Goal: Task Accomplishment & Management: Complete application form

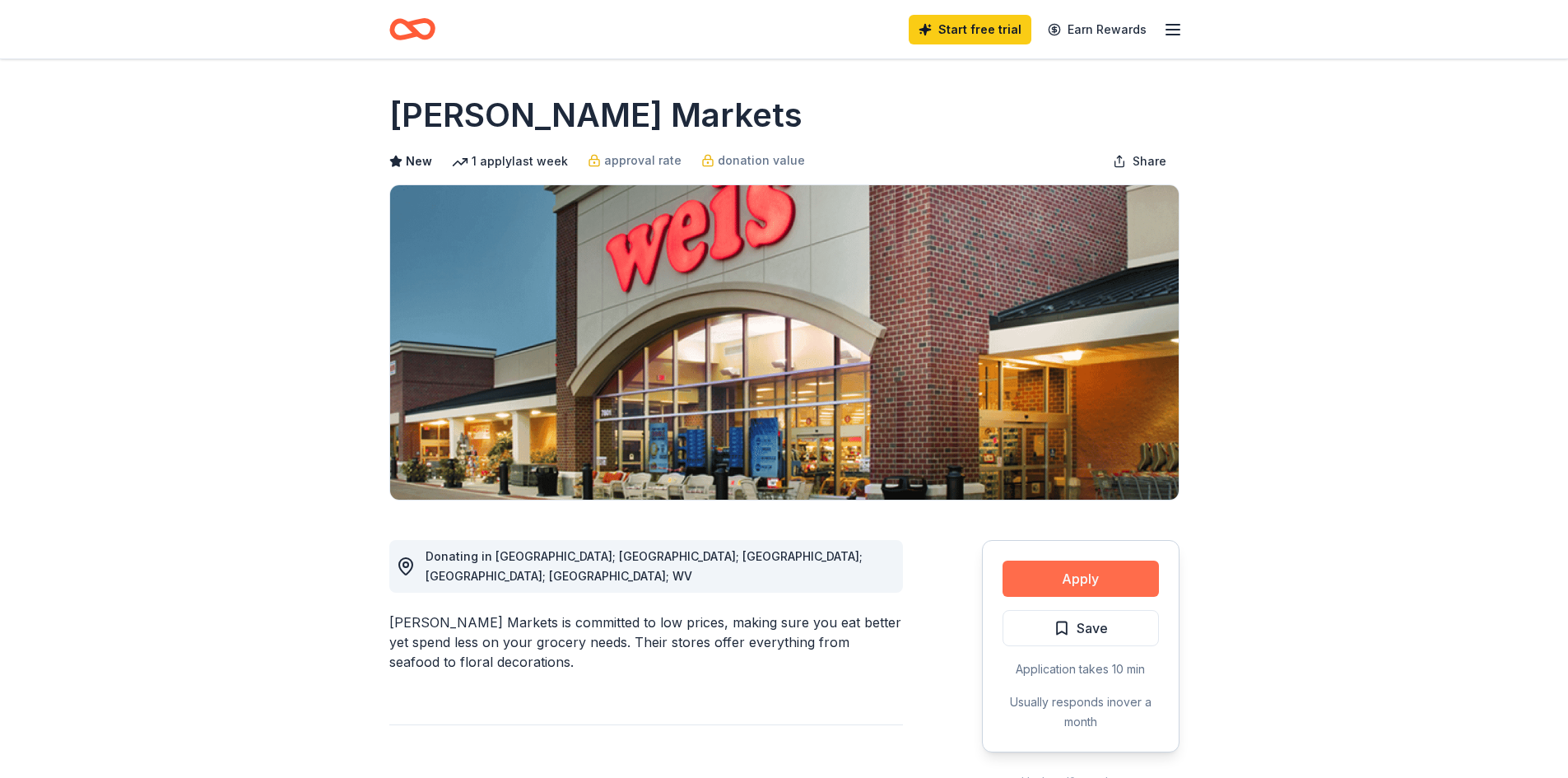
click at [1087, 574] on button "Apply" at bounding box center [1080, 578] width 156 height 36
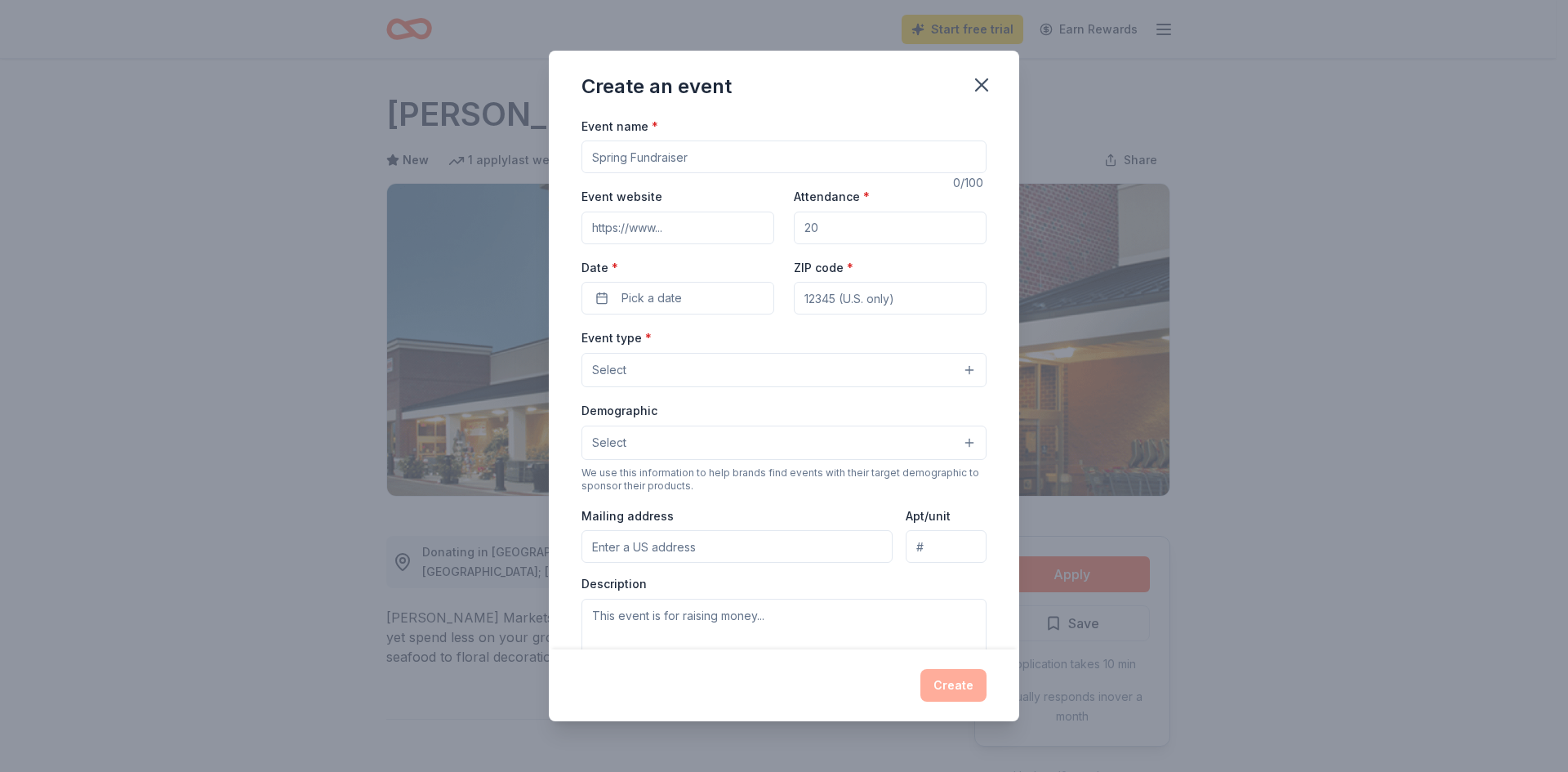
click at [728, 161] on input "Event name *" at bounding box center [784, 157] width 405 height 33
type input "The Comm Classic Golf Tournament"
click at [716, 233] on input "Event website" at bounding box center [677, 228] width 193 height 33
type input "[DOMAIN_NAME]"
click at [838, 228] on input "Attendance *" at bounding box center [890, 228] width 193 height 33
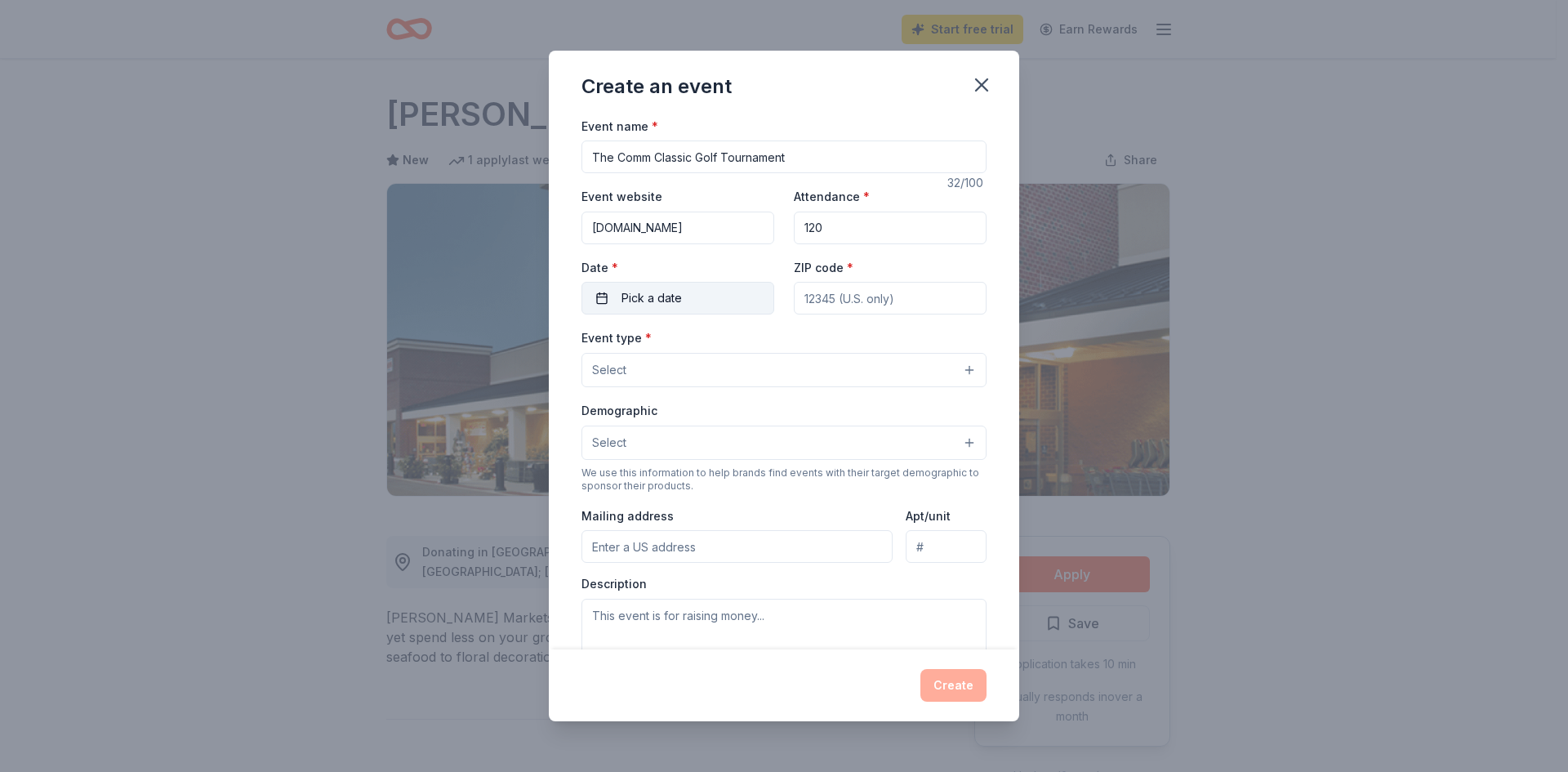
type input "120"
click at [698, 289] on button "Pick a date" at bounding box center [677, 298] width 193 height 33
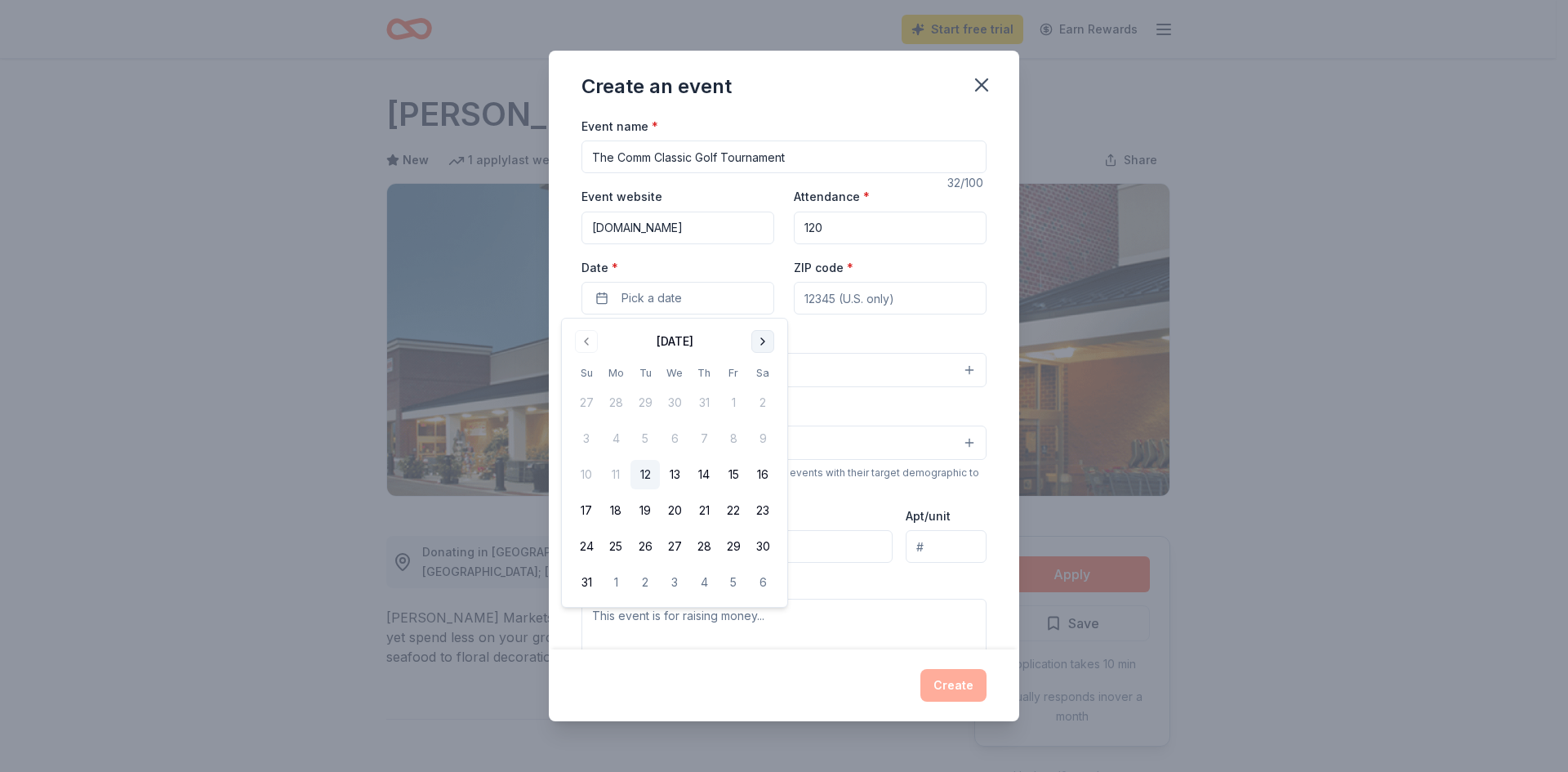
click at [757, 333] on button "Go to next month" at bounding box center [763, 341] width 23 height 23
click at [613, 470] on button "15" at bounding box center [616, 475] width 30 height 30
click at [896, 297] on input "ZIP code *" at bounding box center [890, 298] width 193 height 33
type input "18411"
click at [805, 376] on button "Select" at bounding box center [784, 370] width 405 height 35
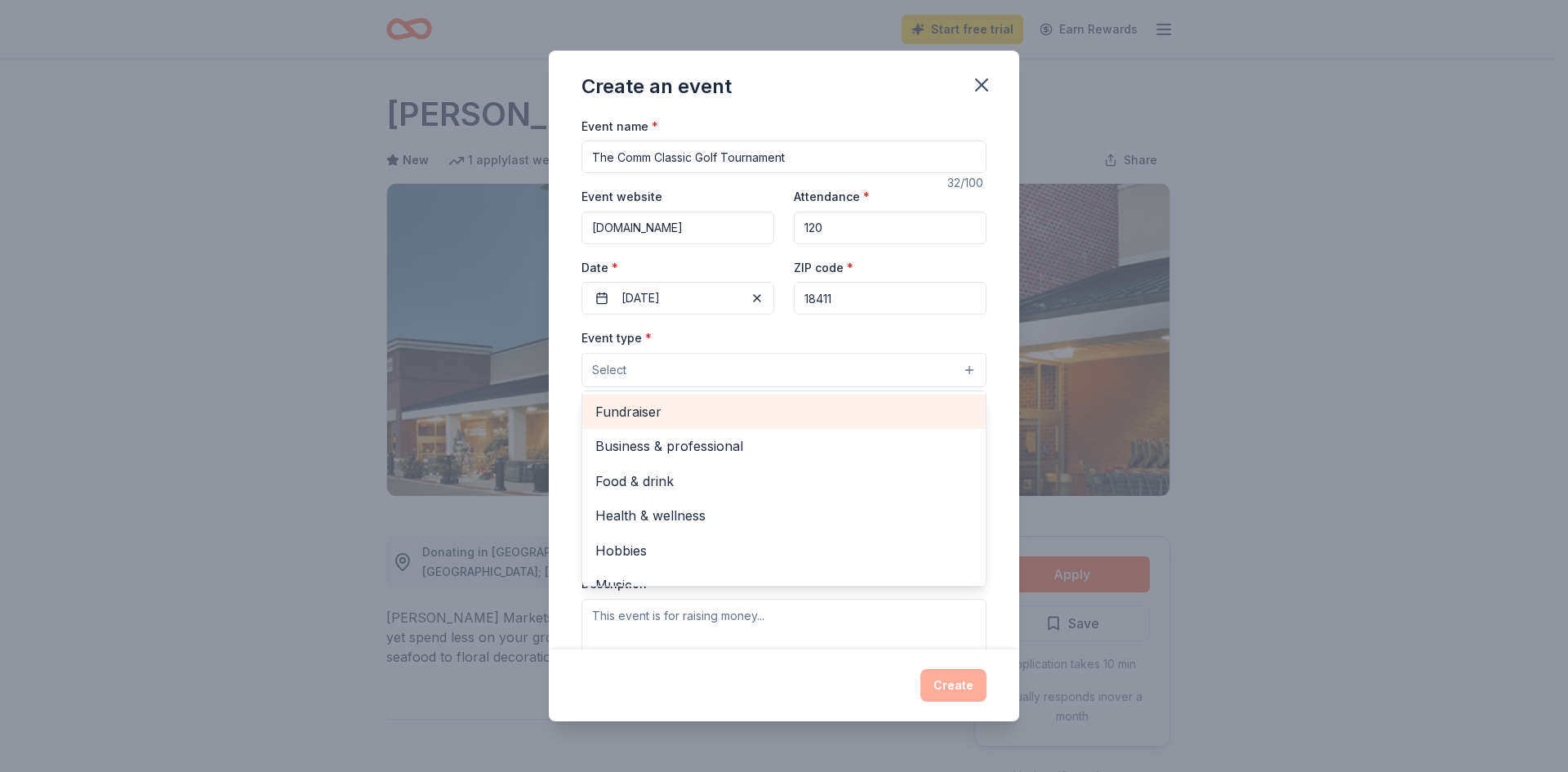
click at [679, 418] on span "Fundraiser" at bounding box center [784, 411] width 378 height 21
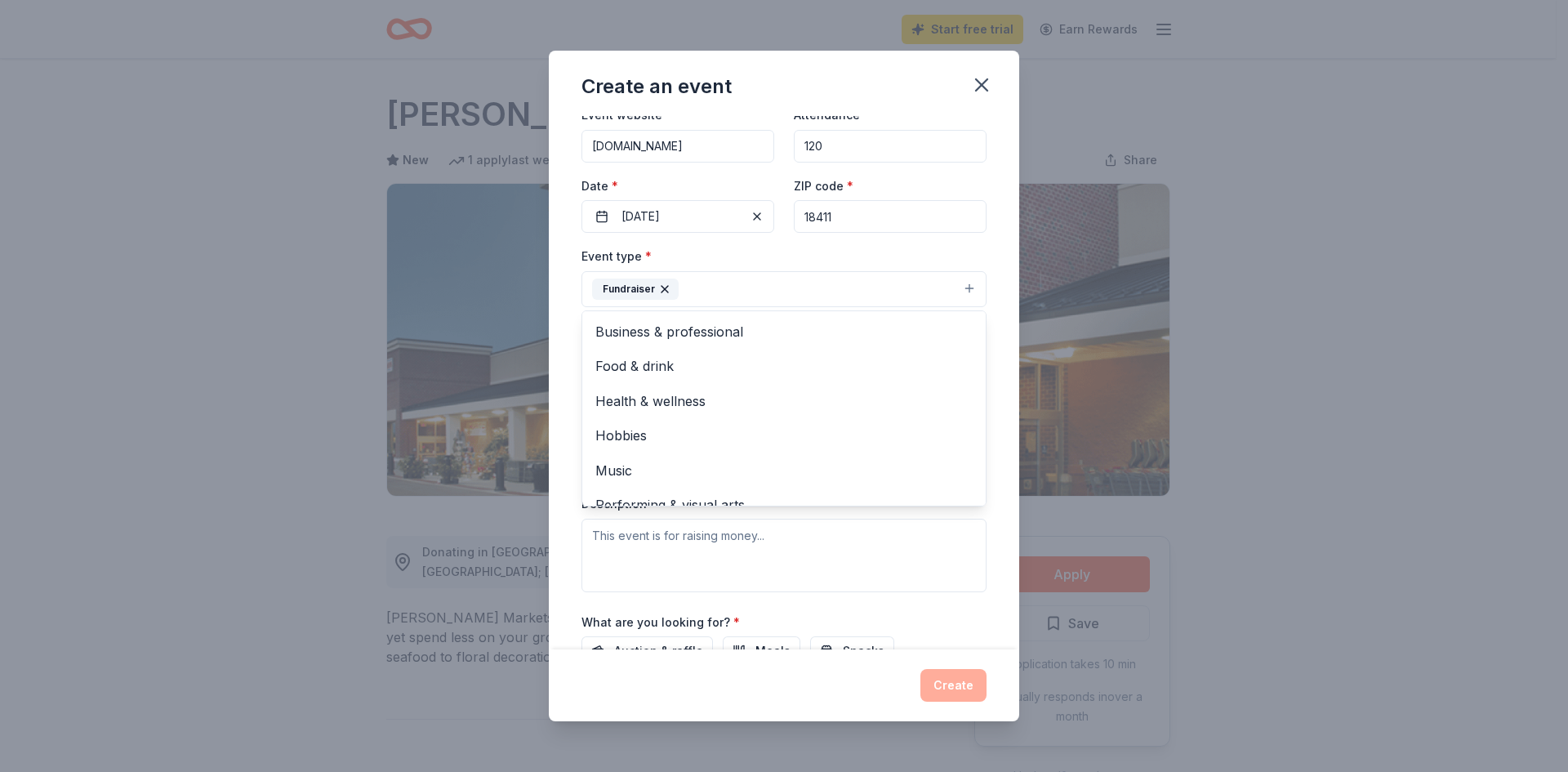
click at [914, 536] on div "Event type * Fundraiser Business & professional Food & drink Health & wellness …" at bounding box center [784, 419] width 405 height 346
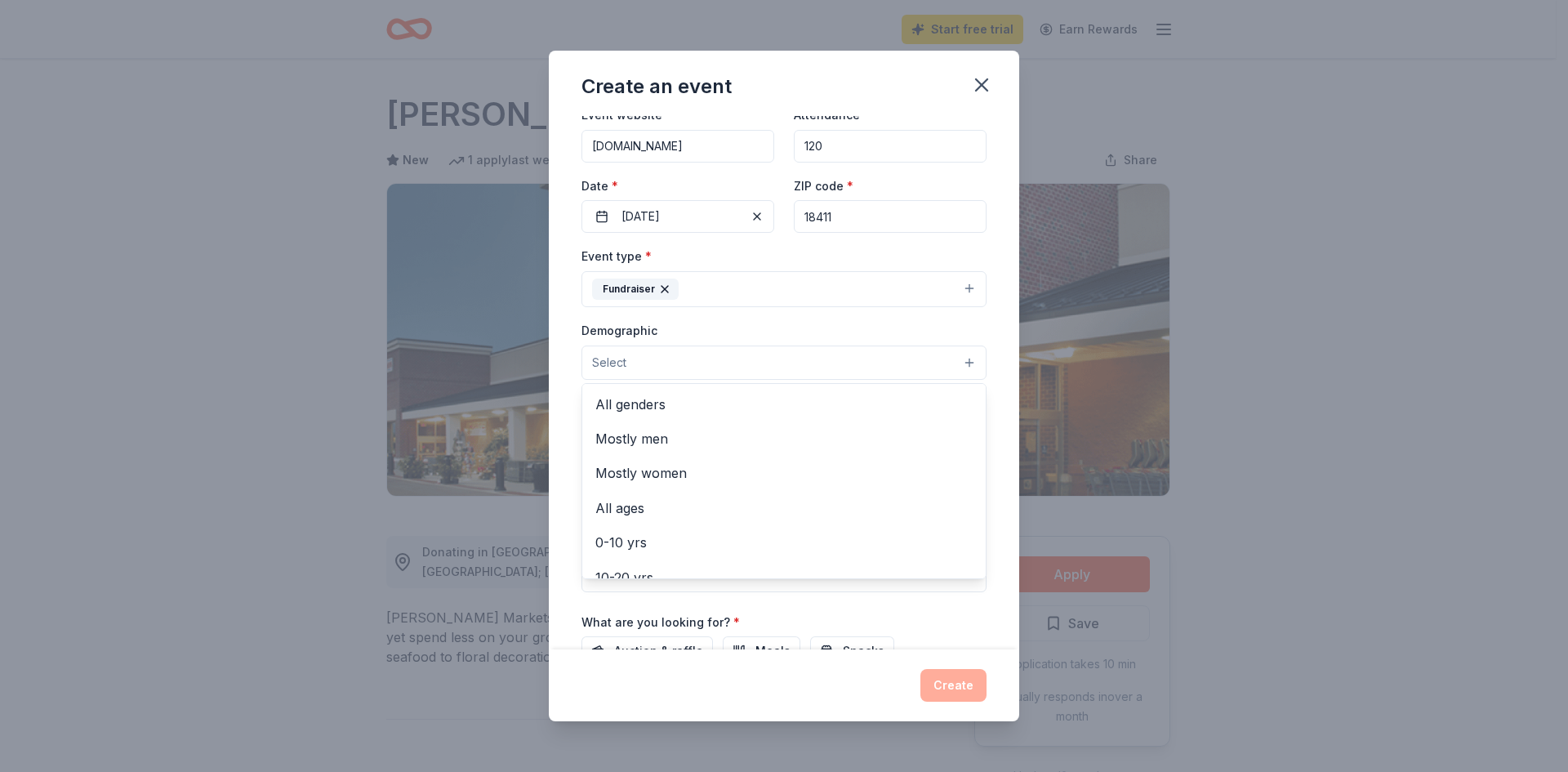
click at [846, 366] on button "Select" at bounding box center [784, 363] width 405 height 35
click at [684, 402] on span "All genders" at bounding box center [784, 405] width 378 height 21
click at [738, 406] on span "Mostly men" at bounding box center [784, 406] width 378 height 21
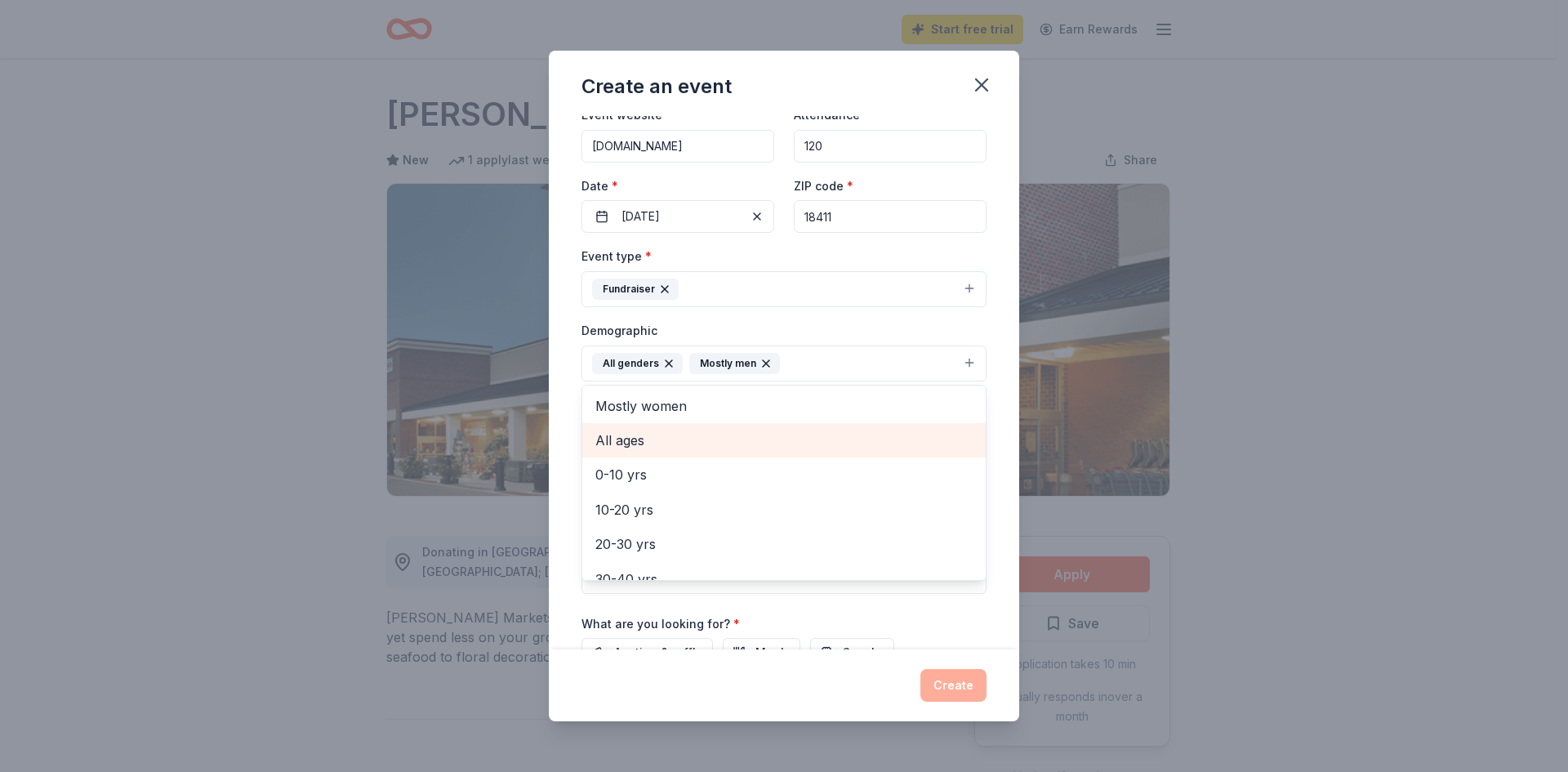
click at [675, 433] on span "All ages" at bounding box center [784, 440] width 378 height 21
click at [994, 568] on div "Event name * The Comm Classic Golf Tournament 32 /100 Event website [DOMAIN_NAM…" at bounding box center [784, 384] width 471 height 535
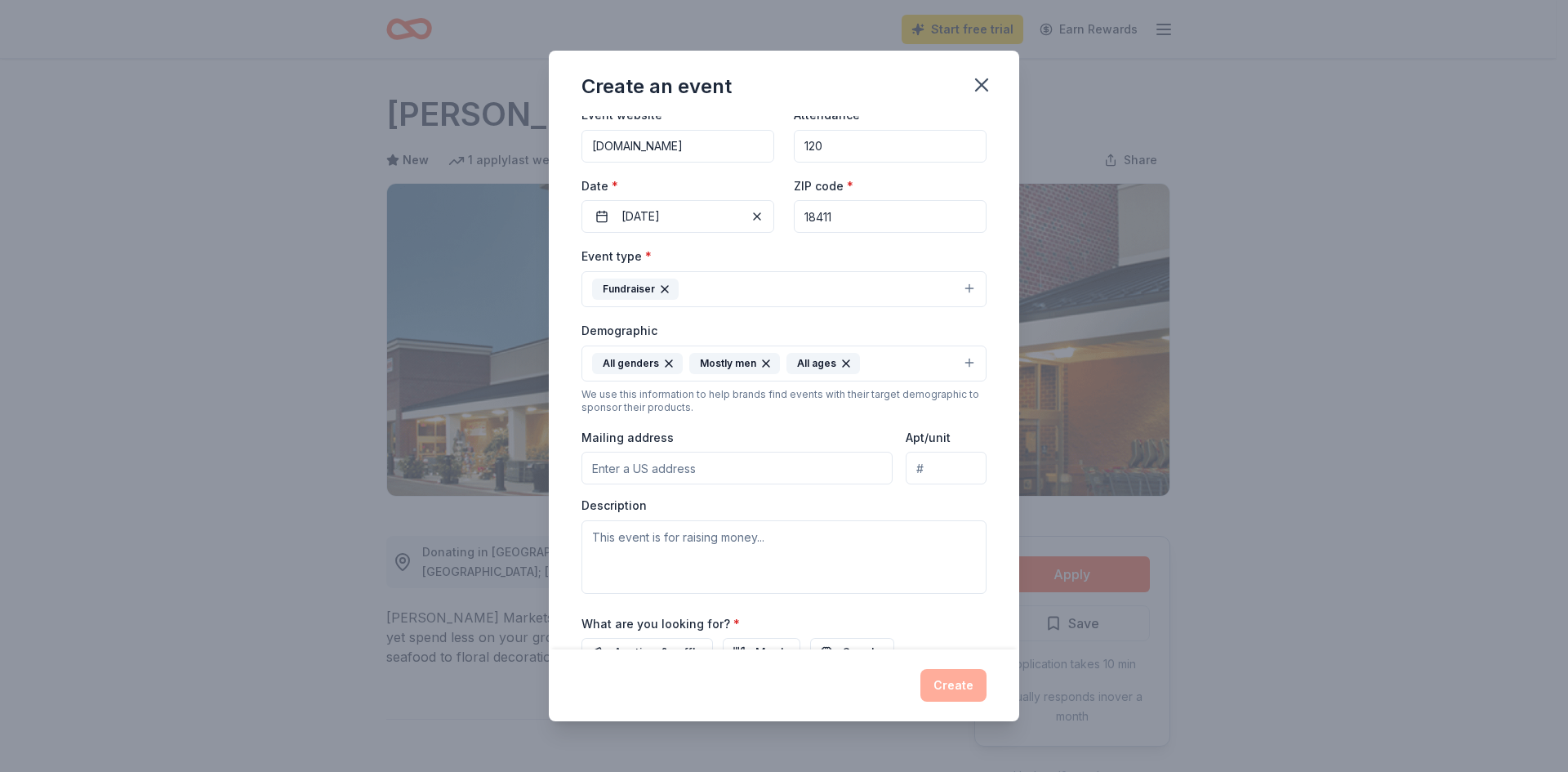
click at [692, 466] on input "Mailing address" at bounding box center [737, 468] width 311 height 33
type input "[STREET_ADDRESS]"
click at [942, 504] on div "Description" at bounding box center [784, 546] width 405 height 96
drag, startPoint x: 590, startPoint y: 536, endPoint x: 806, endPoint y: 546, distance: 216.2
click at [806, 546] on textarea at bounding box center [784, 557] width 405 height 73
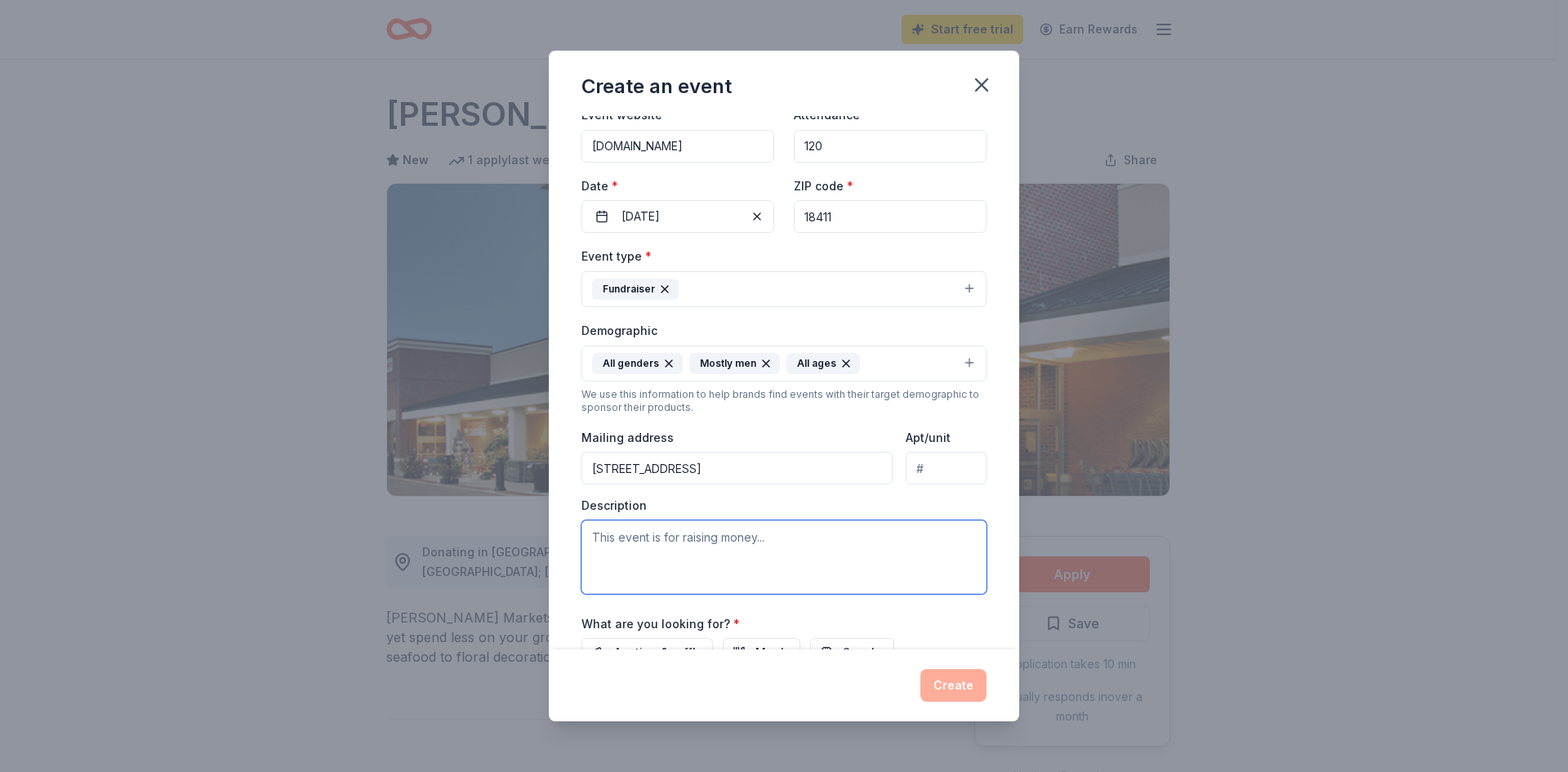
click at [806, 546] on textarea at bounding box center [784, 557] width 405 height 73
drag, startPoint x: 781, startPoint y: 541, endPoint x: 940, endPoint y: 538, distance: 159.0
click at [940, 538] on textarea "This event is raising money fo rthe Waverly Community hOuse." at bounding box center [784, 557] width 405 height 73
click at [753, 539] on textarea "This event is raising money fo rthe Waverly Community hOuse." at bounding box center [784, 557] width 405 height 73
click at [767, 537] on textarea "This event is raising money for rthe Waverly Community hOuse." at bounding box center [784, 557] width 405 height 73
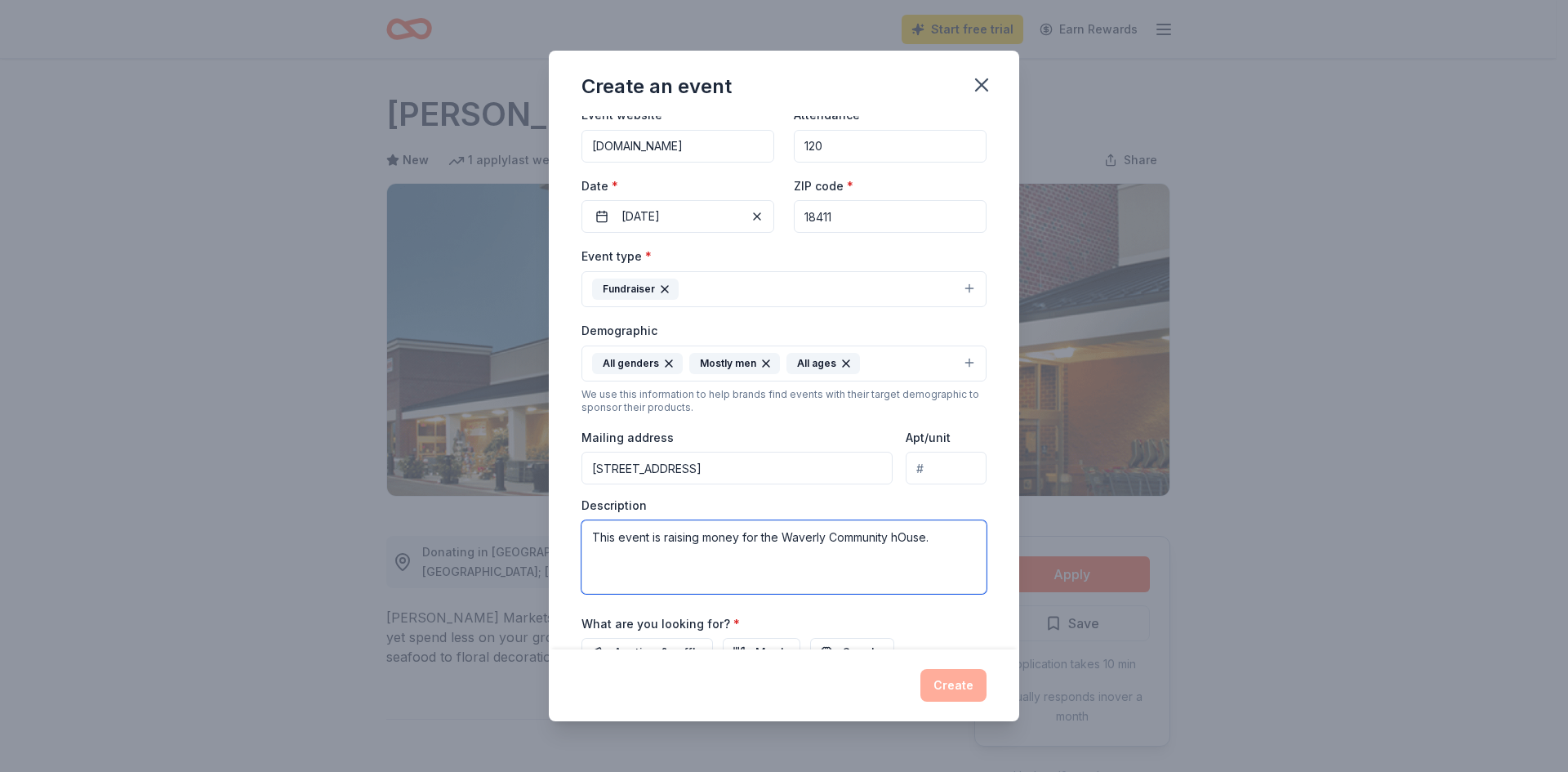
click at [905, 536] on textarea "This event is raising money for the Waverly Community hOuse." at bounding box center [784, 557] width 405 height 73
click at [929, 538] on textarea "This event is raising money for the [GEOGRAPHIC_DATA]." at bounding box center [784, 557] width 405 height 73
click at [768, 573] on textarea "This event is raising money for the [GEOGRAPHIC_DATA], a 501c3 organization tha…" at bounding box center [784, 557] width 405 height 73
click at [823, 574] on textarea "This event is raising money for the [GEOGRAPHIC_DATA], a 501c3 organization tha…" at bounding box center [784, 557] width 405 height 73
drag, startPoint x: 843, startPoint y: 573, endPoint x: 850, endPoint y: 545, distance: 28.9
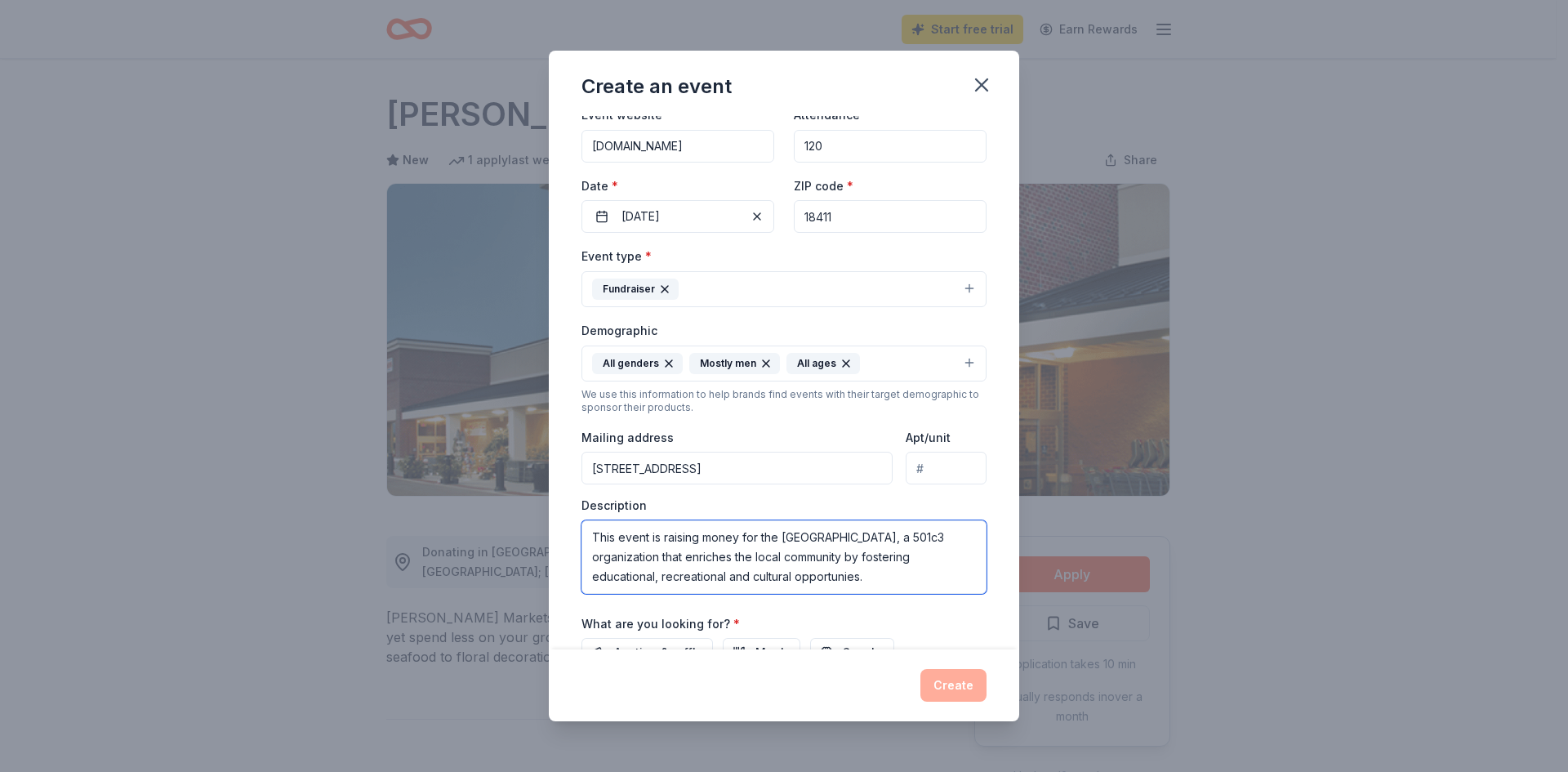
click at [843, 571] on textarea "This event is raising money for the [GEOGRAPHIC_DATA], a 501c3 organization tha…" at bounding box center [784, 557] width 405 height 73
click at [847, 571] on textarea "This event is raising money for the [GEOGRAPHIC_DATA], a 501c3 organization tha…" at bounding box center [784, 557] width 405 height 73
click at [905, 570] on textarea "This event is raising money for the [GEOGRAPHIC_DATA], a 501c3 organization tha…" at bounding box center [784, 557] width 405 height 73
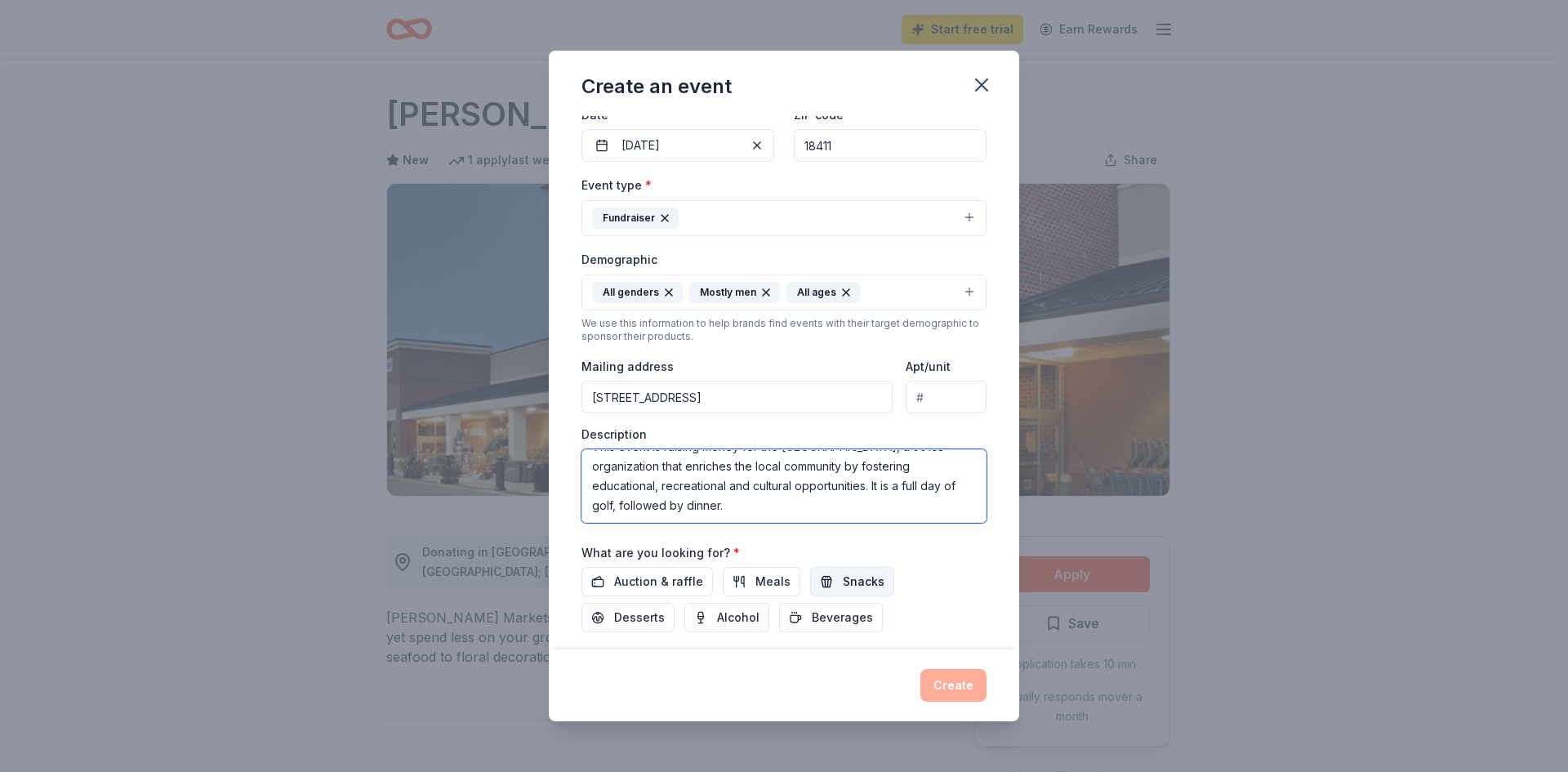
scroll to position [250, 0]
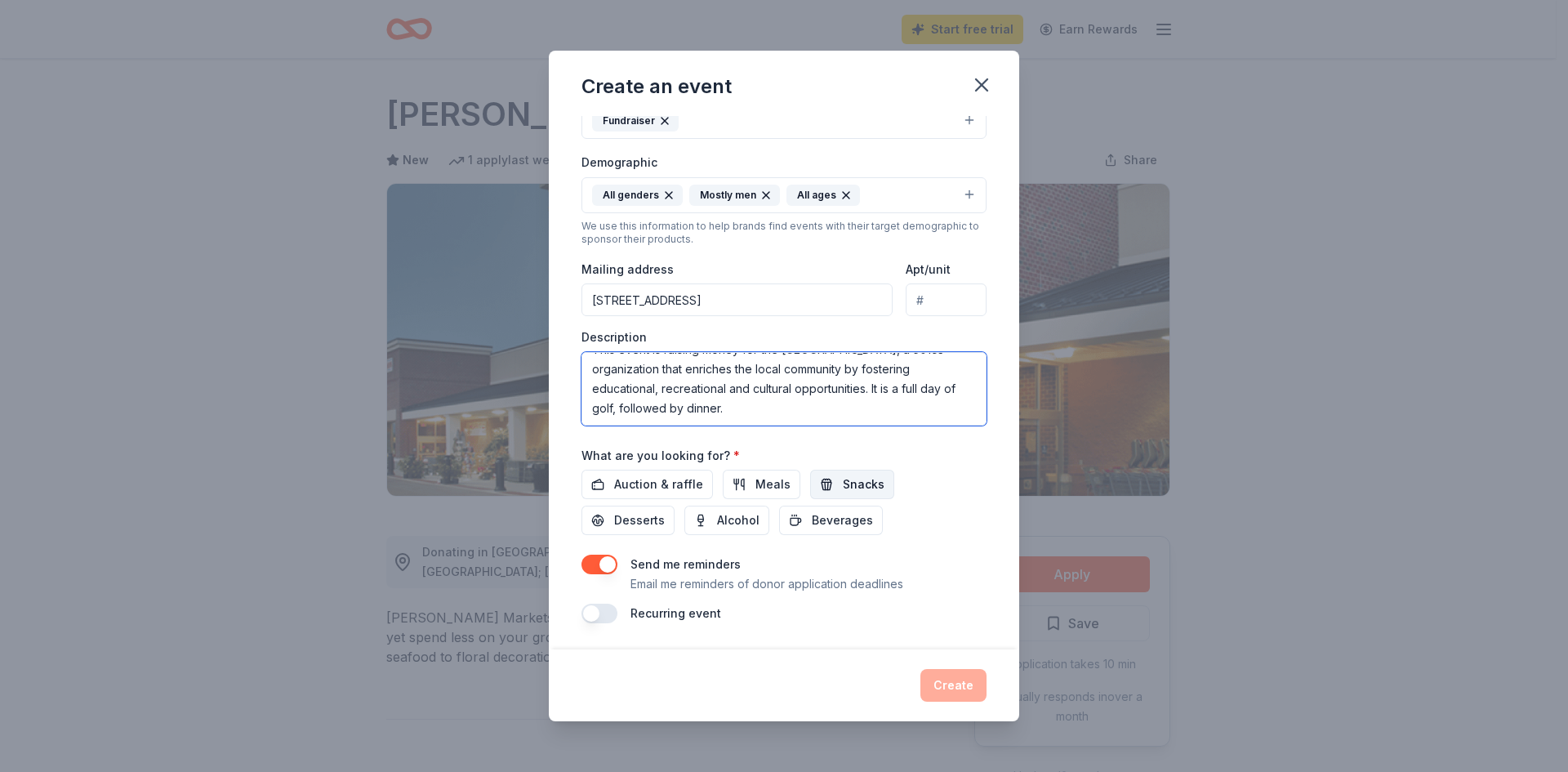
type textarea "This event is raising money for the [GEOGRAPHIC_DATA], a 501c3 organization tha…"
click at [860, 479] on span "Snacks" at bounding box center [863, 485] width 41 height 19
click at [592, 612] on button "button" at bounding box center [599, 613] width 36 height 19
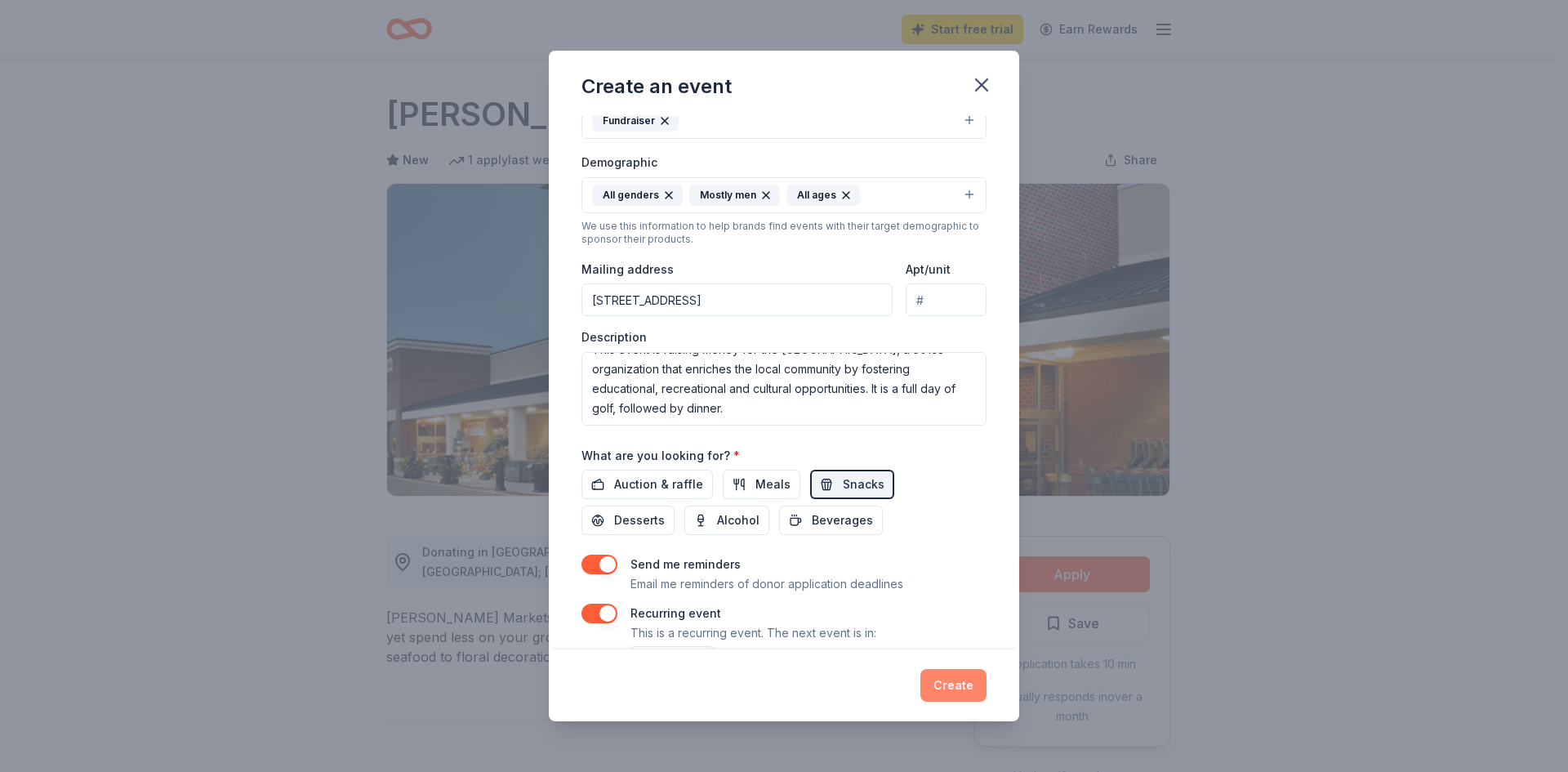
click at [962, 682] on button "Create" at bounding box center [953, 685] width 66 height 33
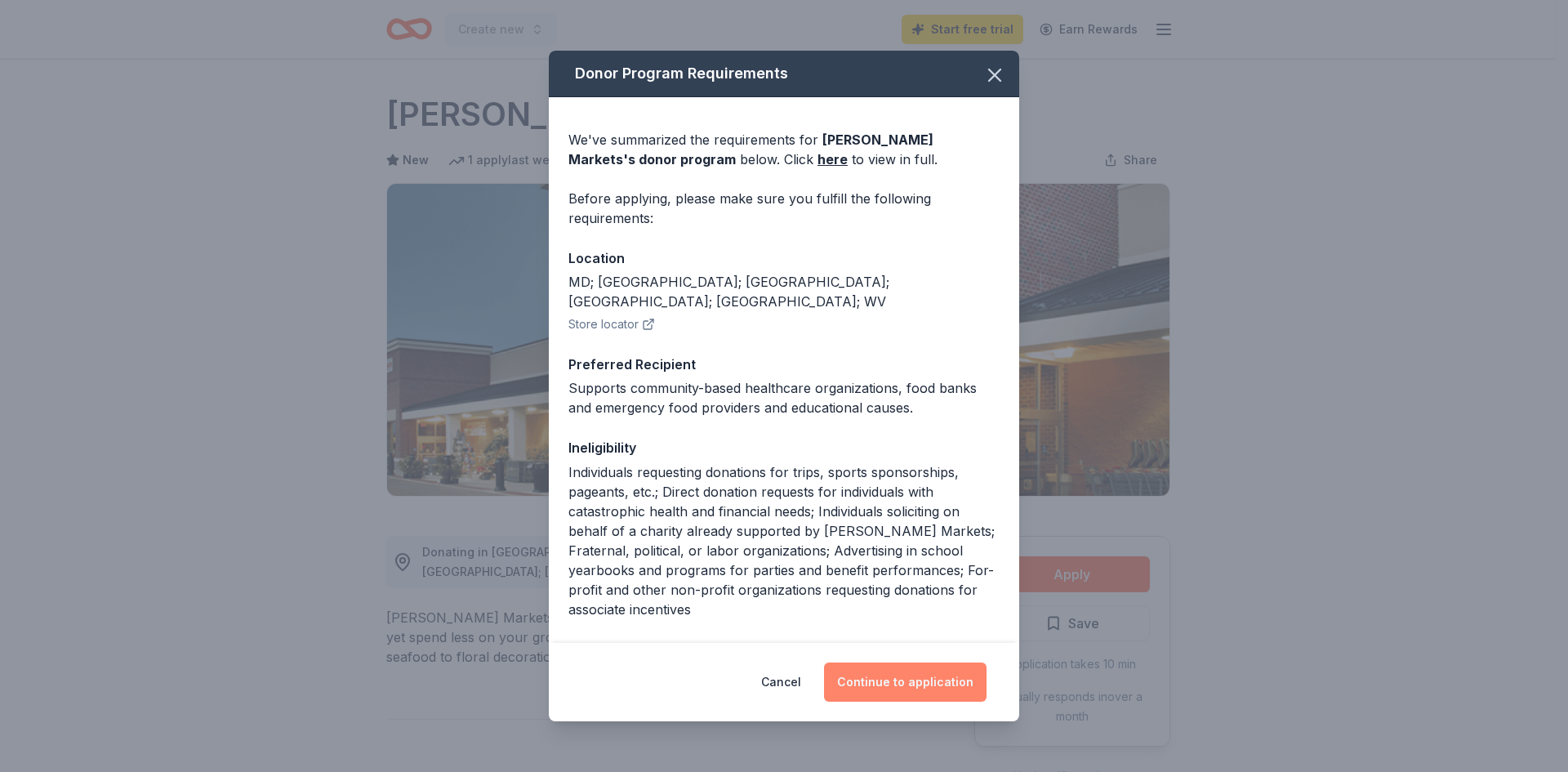
click at [900, 683] on button "Continue to application" at bounding box center [905, 682] width 162 height 39
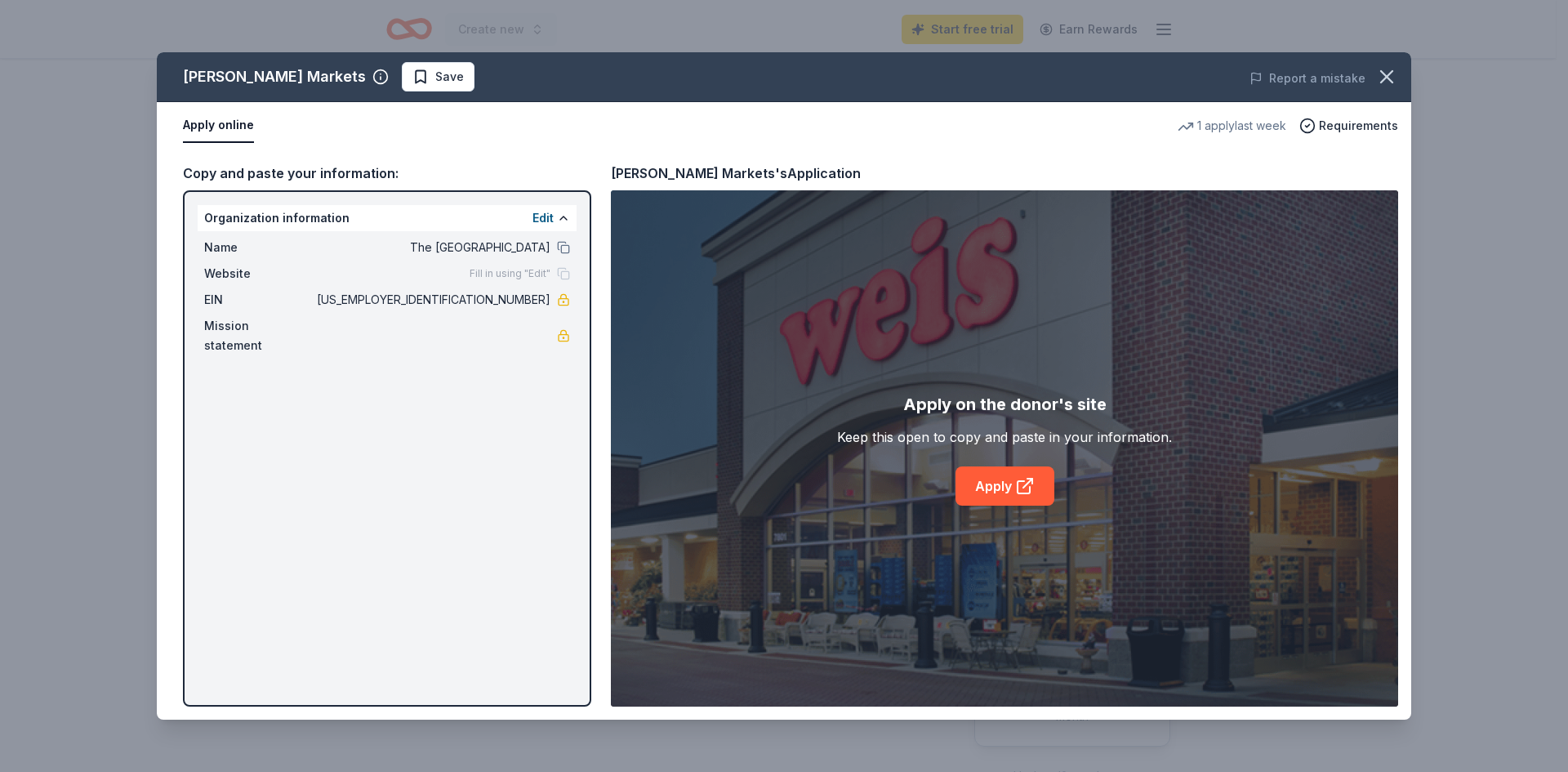
click at [487, 268] on div "[PERSON_NAME] Markets Save Report a mistake Apply online 1 apply last week Requ…" at bounding box center [783, 386] width 1254 height 667
click at [423, 264] on div "[PERSON_NAME] Markets Save Report a mistake Apply online 1 apply last week Requ…" at bounding box center [783, 386] width 1254 height 667
click at [237, 275] on div "[PERSON_NAME] Markets Save Report a mistake Apply online 1 apply last week Requ…" at bounding box center [783, 386] width 1254 height 667
click at [480, 269] on div "[PERSON_NAME] Markets Save Report a mistake Apply online 1 apply last week Requ…" at bounding box center [783, 386] width 1254 height 667
click at [559, 211] on div "[PERSON_NAME] Markets Save Report a mistake Apply online 1 apply last week Requ…" at bounding box center [783, 386] width 1254 height 667
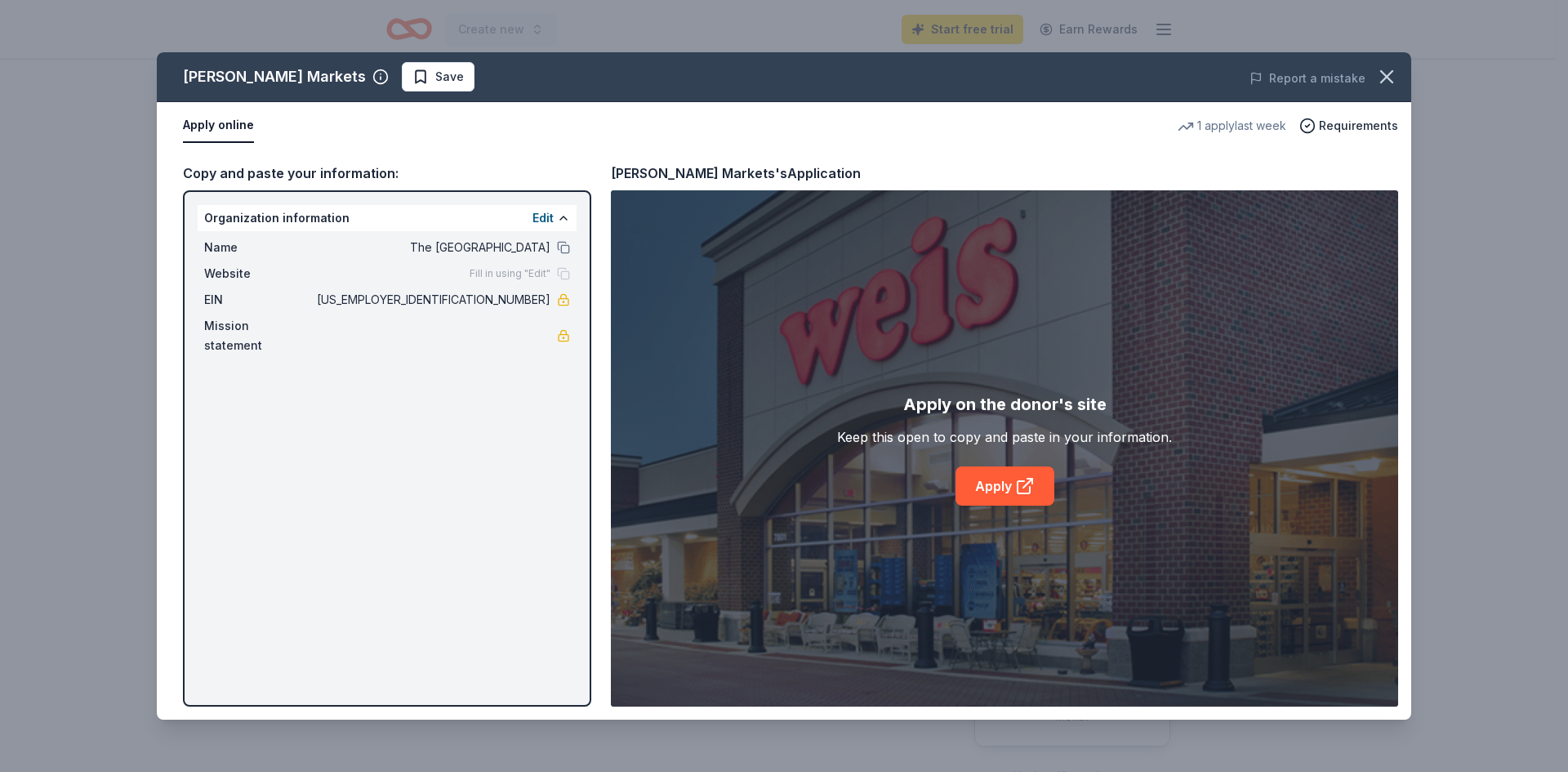
click at [565, 218] on div "[PERSON_NAME] Markets Save Report a mistake Apply online 1 apply last week Requ…" at bounding box center [783, 386] width 1254 height 667
click at [539, 216] on div "[PERSON_NAME] Markets Save Report a mistake Apply online 1 apply last week Requ…" at bounding box center [783, 386] width 1254 height 667
click at [536, 216] on div "[PERSON_NAME] Markets Save Report a mistake Apply online 1 apply last week Requ…" at bounding box center [783, 386] width 1254 height 667
click at [214, 122] on div "[PERSON_NAME] Markets Save Report a mistake Apply online 1 apply last week Requ…" at bounding box center [783, 386] width 1254 height 667
click at [446, 245] on div "[PERSON_NAME] Markets Save Report a mistake Apply online 1 apply last week Requ…" at bounding box center [783, 386] width 1254 height 667
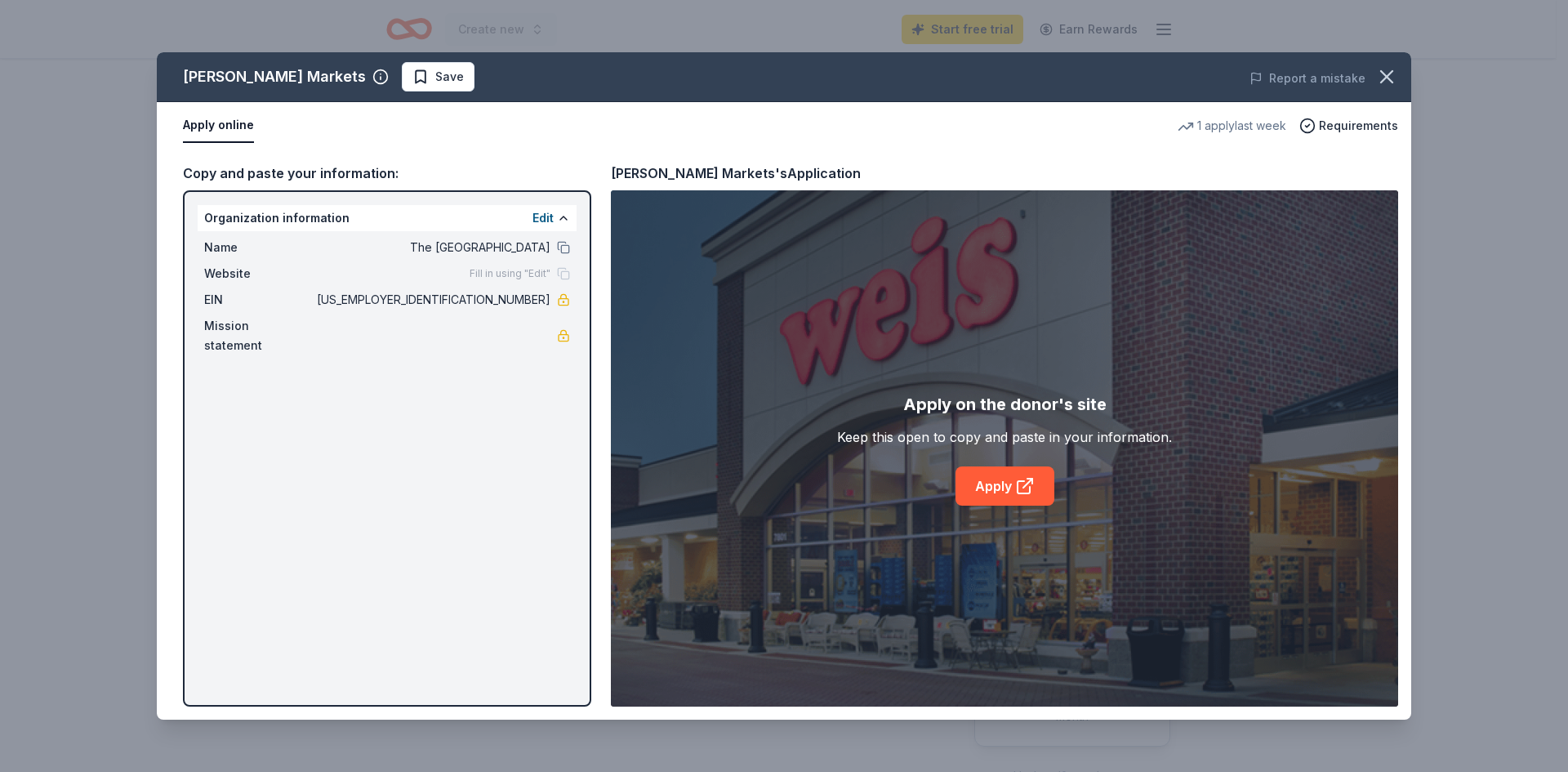
click at [511, 271] on div "[PERSON_NAME] Markets Save Report a mistake Apply online 1 apply last week Requ…" at bounding box center [783, 386] width 1254 height 667
click at [545, 215] on div "[PERSON_NAME] Markets Save Report a mistake Apply online 1 apply last week Requ…" at bounding box center [783, 386] width 1254 height 667
click at [563, 218] on div "[PERSON_NAME] Markets Save Report a mistake Apply online 1 apply last week Requ…" at bounding box center [783, 386] width 1254 height 667
drag, startPoint x: 304, startPoint y: 273, endPoint x: 243, endPoint y: 265, distance: 61.5
click at [243, 265] on div "[PERSON_NAME] Markets Save Report a mistake Apply online 1 apply last week Requ…" at bounding box center [783, 386] width 1254 height 667
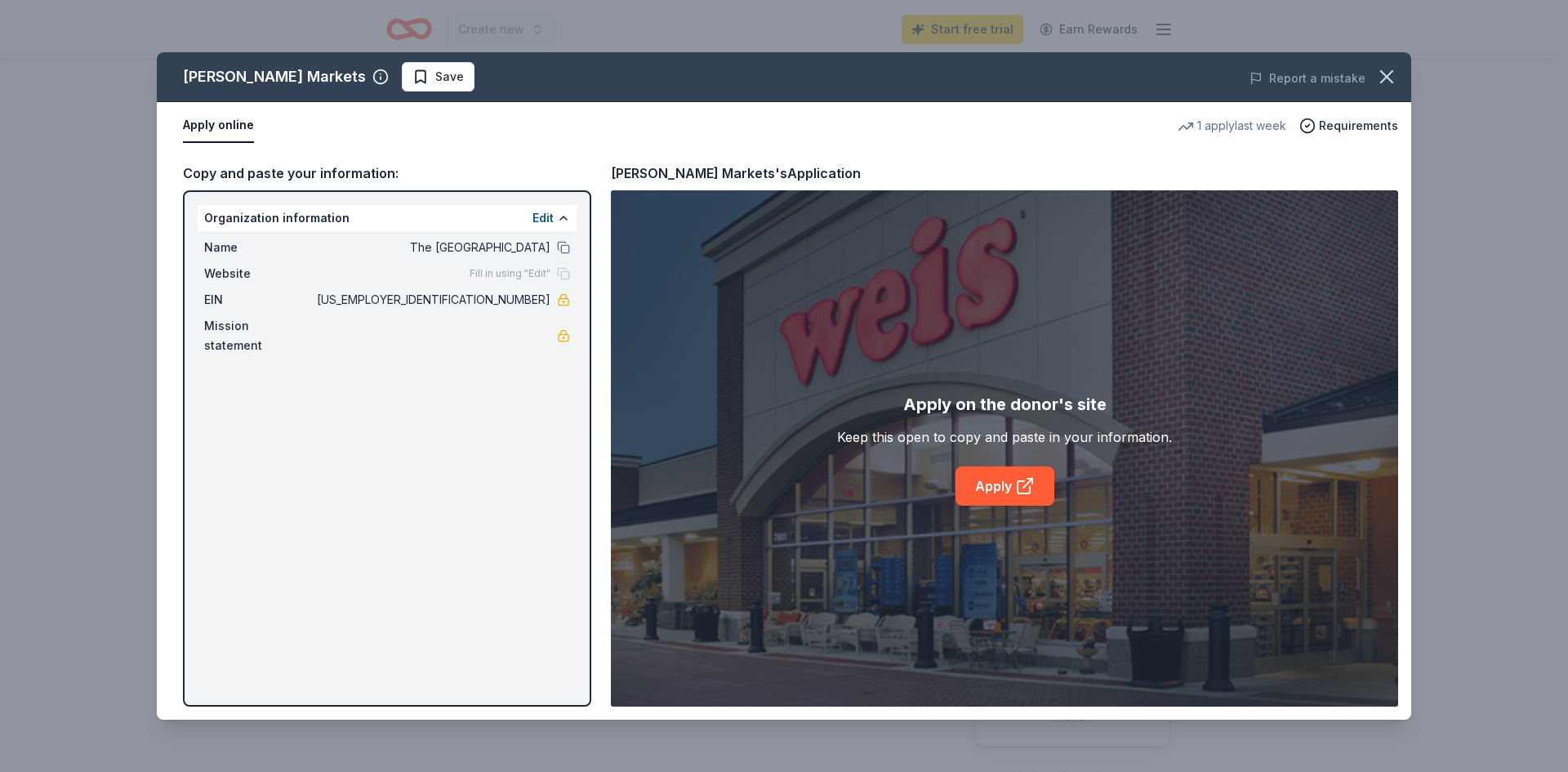
click at [246, 265] on div "[PERSON_NAME] Markets Save Report a mistake Apply online 1 apply last week Requ…" at bounding box center [783, 386] width 1254 height 667
click at [565, 213] on div "[PERSON_NAME] Markets Save Report a mistake Apply online 1 apply last week Requ…" at bounding box center [783, 386] width 1254 height 667
click at [540, 216] on div "[PERSON_NAME] Markets Save Report a mistake Apply online 1 apply last week Requ…" at bounding box center [783, 386] width 1254 height 667
click at [1350, 130] on div "[PERSON_NAME] Markets Save Report a mistake Apply online 1 apply last week Requ…" at bounding box center [783, 386] width 1254 height 667
click at [1218, 128] on div "[PERSON_NAME] Markets Save Report a mistake Apply online 1 apply last week Requ…" at bounding box center [783, 386] width 1254 height 667
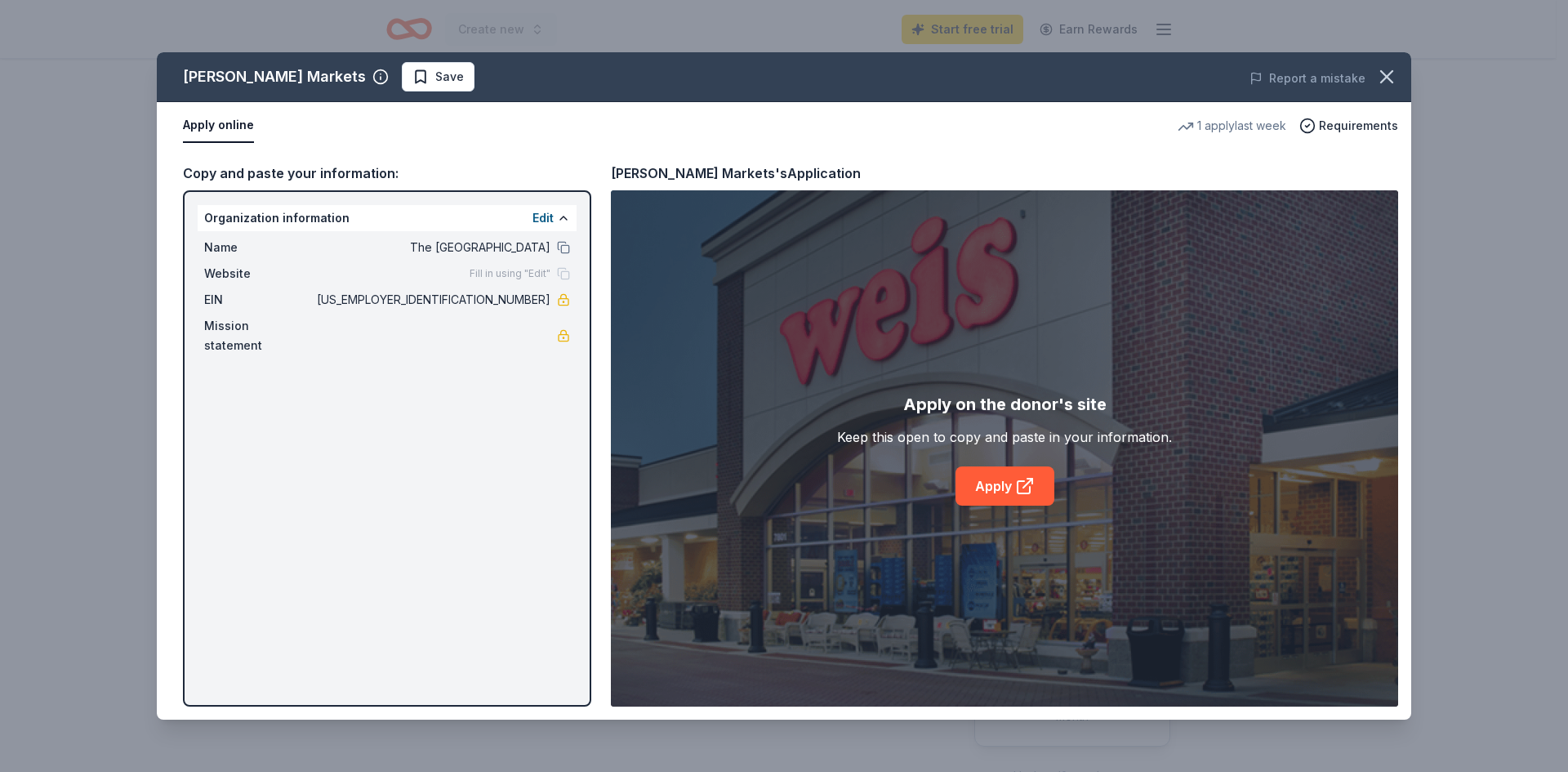
click at [1347, 116] on div "[PERSON_NAME] Markets Save Report a mistake Apply online 1 apply last week Requ…" at bounding box center [783, 386] width 1254 height 667
click at [989, 487] on div "[PERSON_NAME] Markets Save Report a mistake Apply online 1 apply last week Requ…" at bounding box center [783, 386] width 1254 height 667
click at [1026, 487] on div "[PERSON_NAME] Markets Save Report a mistake Apply online 1 apply last week Requ…" at bounding box center [783, 386] width 1254 height 667
click at [995, 487] on div "[PERSON_NAME] Markets Save Report a mistake Apply online 1 apply last week Requ…" at bounding box center [783, 386] width 1254 height 667
click at [993, 487] on div "[PERSON_NAME] Markets Save Report a mistake Apply online 1 apply last week Requ…" at bounding box center [783, 386] width 1254 height 667
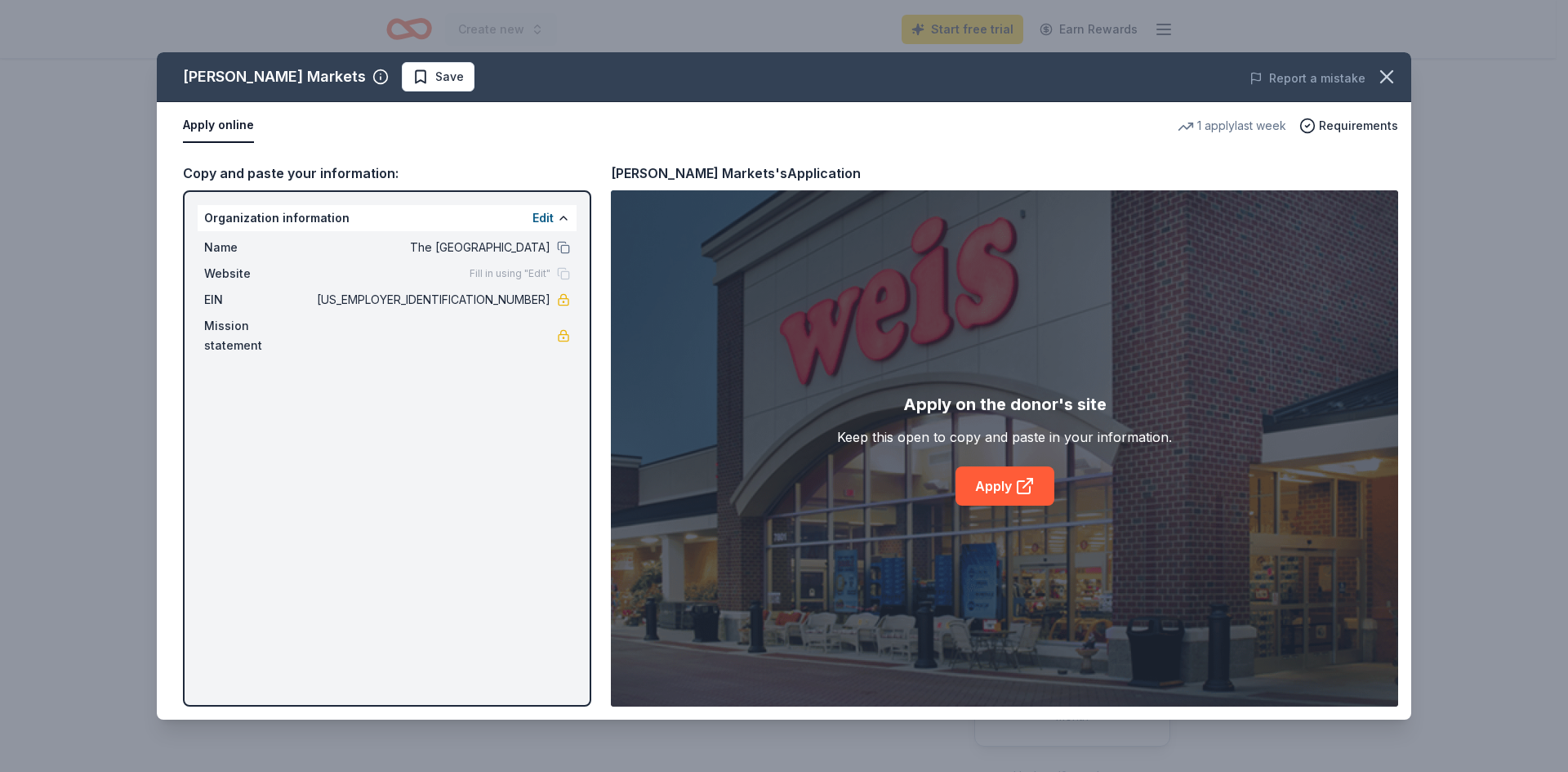
click at [345, 68] on div "[PERSON_NAME] Markets Save Report a mistake Apply online 1 apply last week Requ…" at bounding box center [783, 386] width 1254 height 667
click at [213, 125] on div "[PERSON_NAME] Markets Save Report a mistake Apply online 1 apply last week Requ…" at bounding box center [783, 386] width 1254 height 667
click at [1042, 651] on div "[PERSON_NAME] Markets Save Report a mistake Apply online 1 apply last week Requ…" at bounding box center [783, 386] width 1254 height 667
click at [992, 480] on div "[PERSON_NAME] Markets Save Report a mistake Apply online 1 apply last week Requ…" at bounding box center [783, 386] width 1254 height 667
click at [1015, 483] on div "[PERSON_NAME] Markets Save Report a mistake Apply online 1 apply last week Requ…" at bounding box center [783, 386] width 1254 height 667
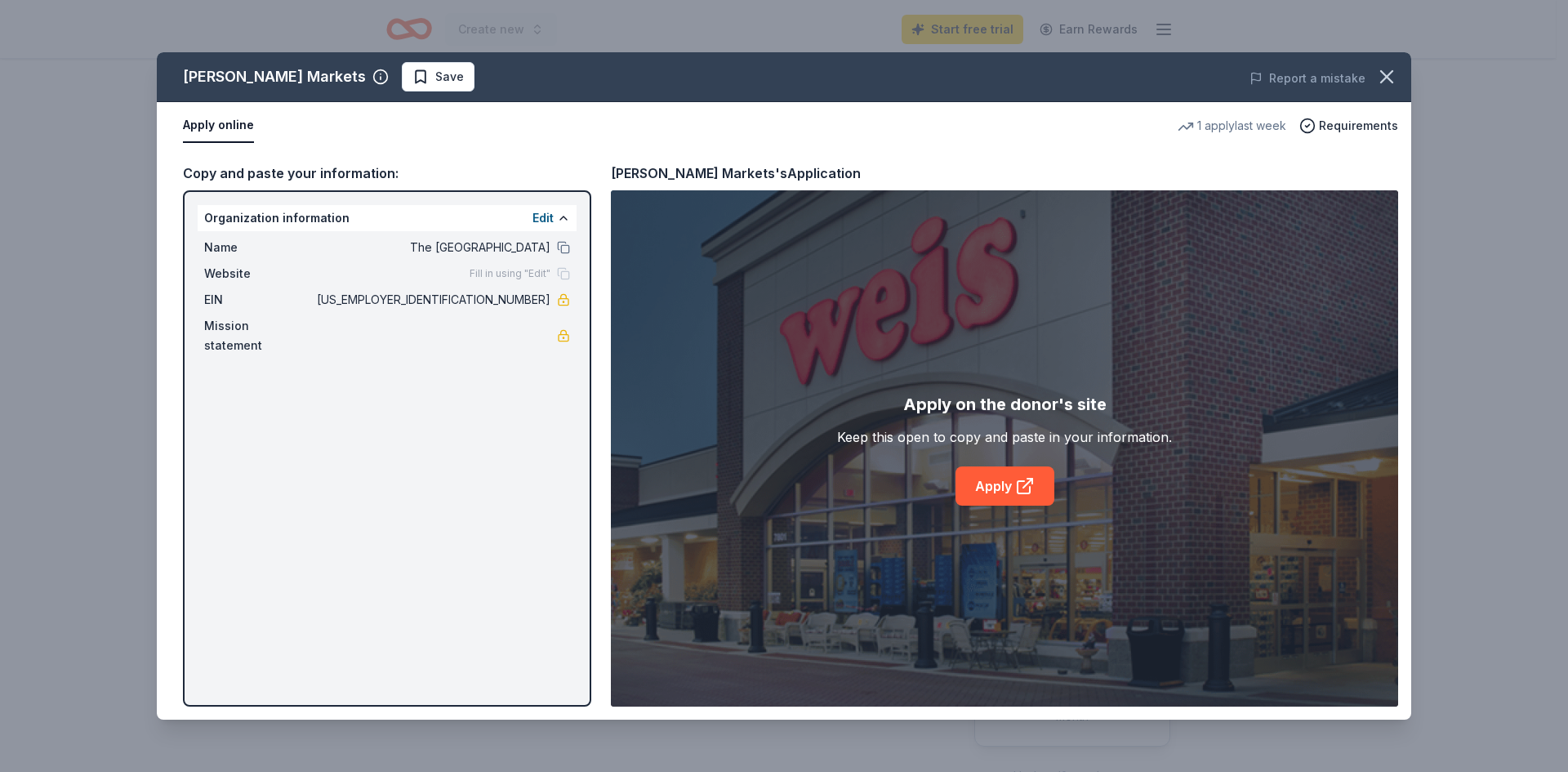
click at [1363, 122] on div "[PERSON_NAME] Markets Save Report a mistake Apply online 1 apply last week Requ…" at bounding box center [783, 386] width 1254 height 667
click at [539, 216] on div "[PERSON_NAME] Markets Save Report a mistake Apply online 1 apply last week Requ…" at bounding box center [783, 386] width 1254 height 667
click at [561, 214] on div "[PERSON_NAME] Markets Save Report a mistake Apply online 1 apply last week Requ…" at bounding box center [783, 386] width 1254 height 667
click at [563, 219] on div "[PERSON_NAME] Markets Save Report a mistake Apply online 1 apply last week Requ…" at bounding box center [783, 386] width 1254 height 667
click at [563, 216] on div "[PERSON_NAME] Markets Save Report a mistake Apply online 1 apply last week Requ…" at bounding box center [783, 386] width 1254 height 667
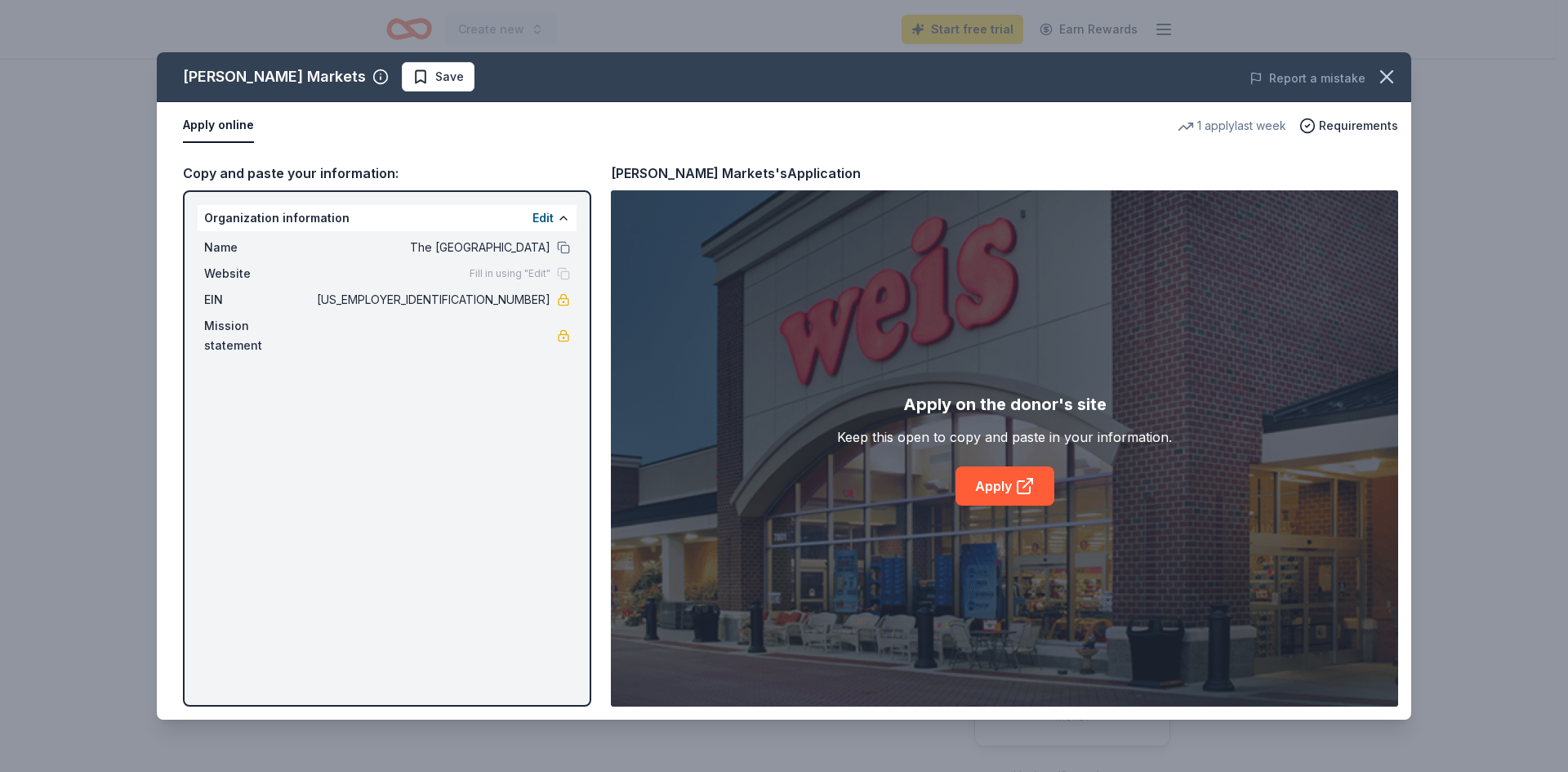
click at [552, 215] on div "[PERSON_NAME] Markets Save Report a mistake Apply online 1 apply last week Requ…" at bounding box center [783, 386] width 1254 height 667
click at [511, 273] on div "[PERSON_NAME] Markets Save Report a mistake Apply online 1 apply last week Requ…" at bounding box center [783, 386] width 1254 height 667
click at [508, 301] on div "[PERSON_NAME] Markets Save Report a mistake Apply online 1 apply last week Requ…" at bounding box center [783, 386] width 1254 height 667
click at [251, 320] on div "[PERSON_NAME] Markets Save Report a mistake Apply online 1 apply last week Requ…" at bounding box center [783, 386] width 1254 height 667
click at [199, 122] on div "[PERSON_NAME] Markets Save Report a mistake Apply online 1 apply last week Requ…" at bounding box center [783, 386] width 1254 height 667
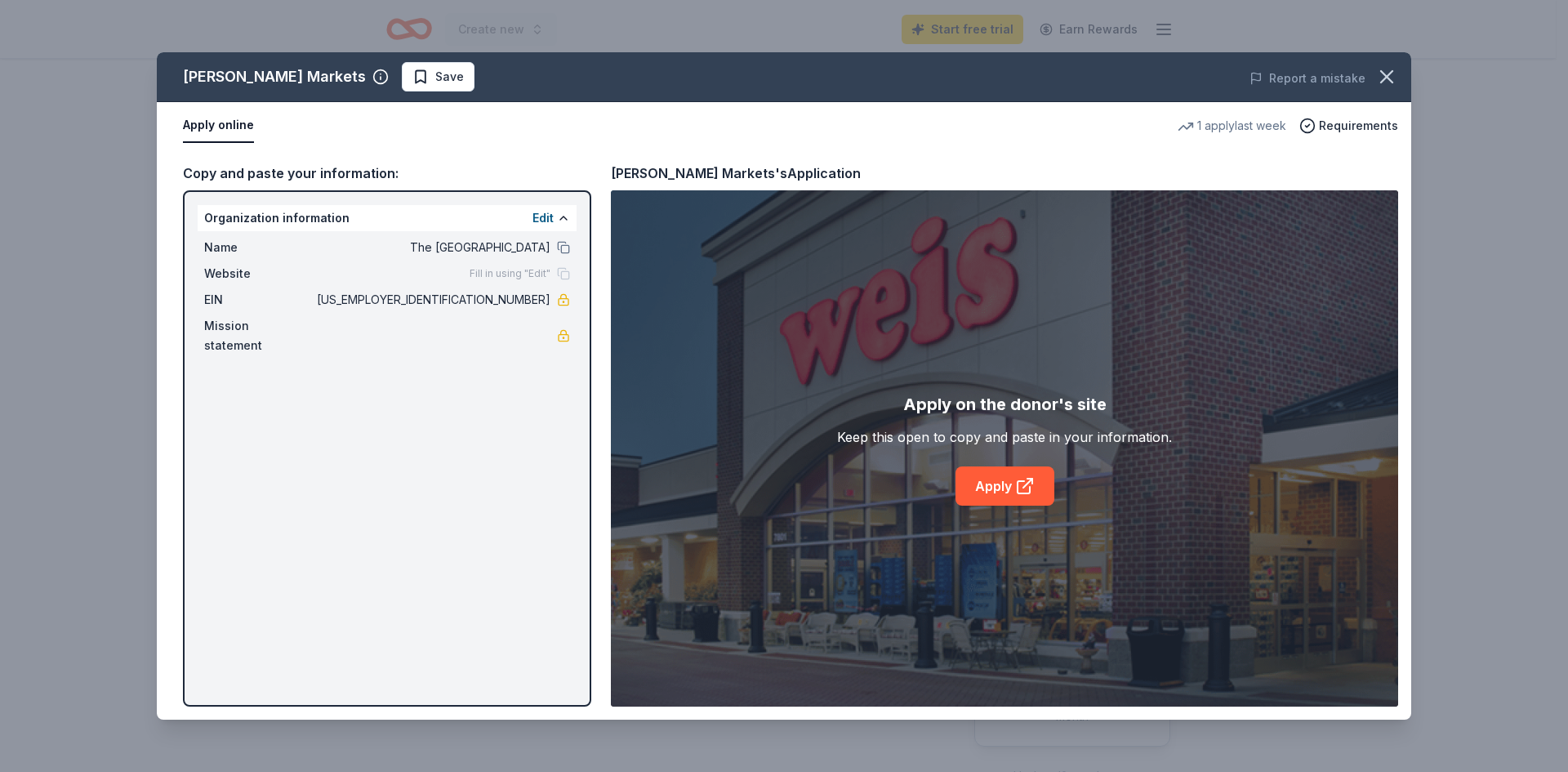
click at [199, 122] on div "[PERSON_NAME] Markets Save Report a mistake Apply online 1 apply last week Requ…" at bounding box center [783, 386] width 1254 height 667
click at [313, 169] on div "[PERSON_NAME] Markets Save Report a mistake Apply online 1 apply last week Requ…" at bounding box center [783, 386] width 1254 height 667
click at [352, 81] on div "[PERSON_NAME] Markets Save Report a mistake Apply online 1 apply last week Requ…" at bounding box center [783, 386] width 1254 height 667
click at [333, 74] on div "[PERSON_NAME] Markets Save Report a mistake Apply online 1 apply last week Requ…" at bounding box center [783, 386] width 1254 height 667
click at [1233, 128] on div "[PERSON_NAME] Markets Save Report a mistake Apply online 1 apply last week Requ…" at bounding box center [783, 386] width 1254 height 667
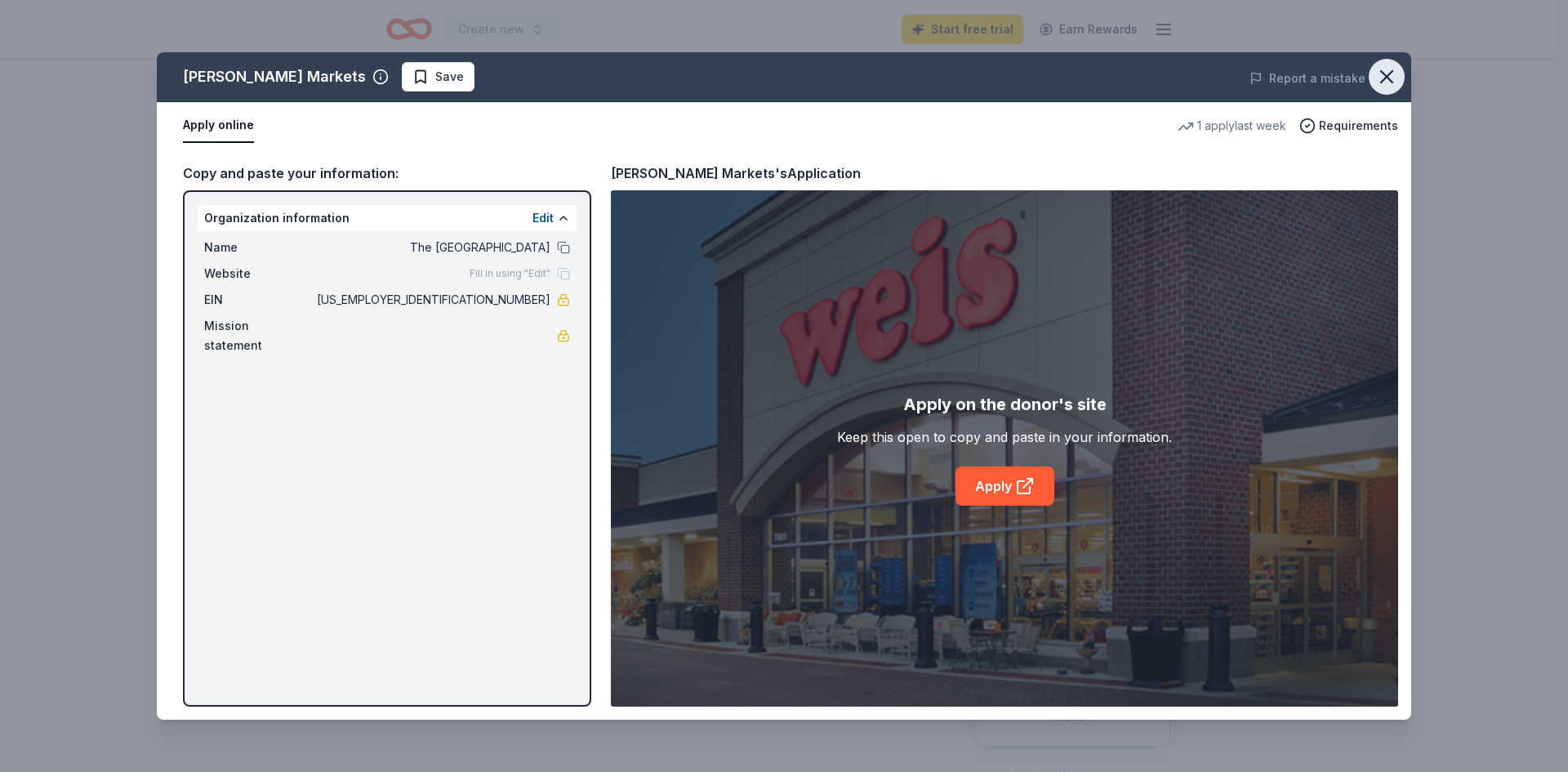
click at [1388, 71] on icon "button" at bounding box center [1386, 77] width 23 height 23
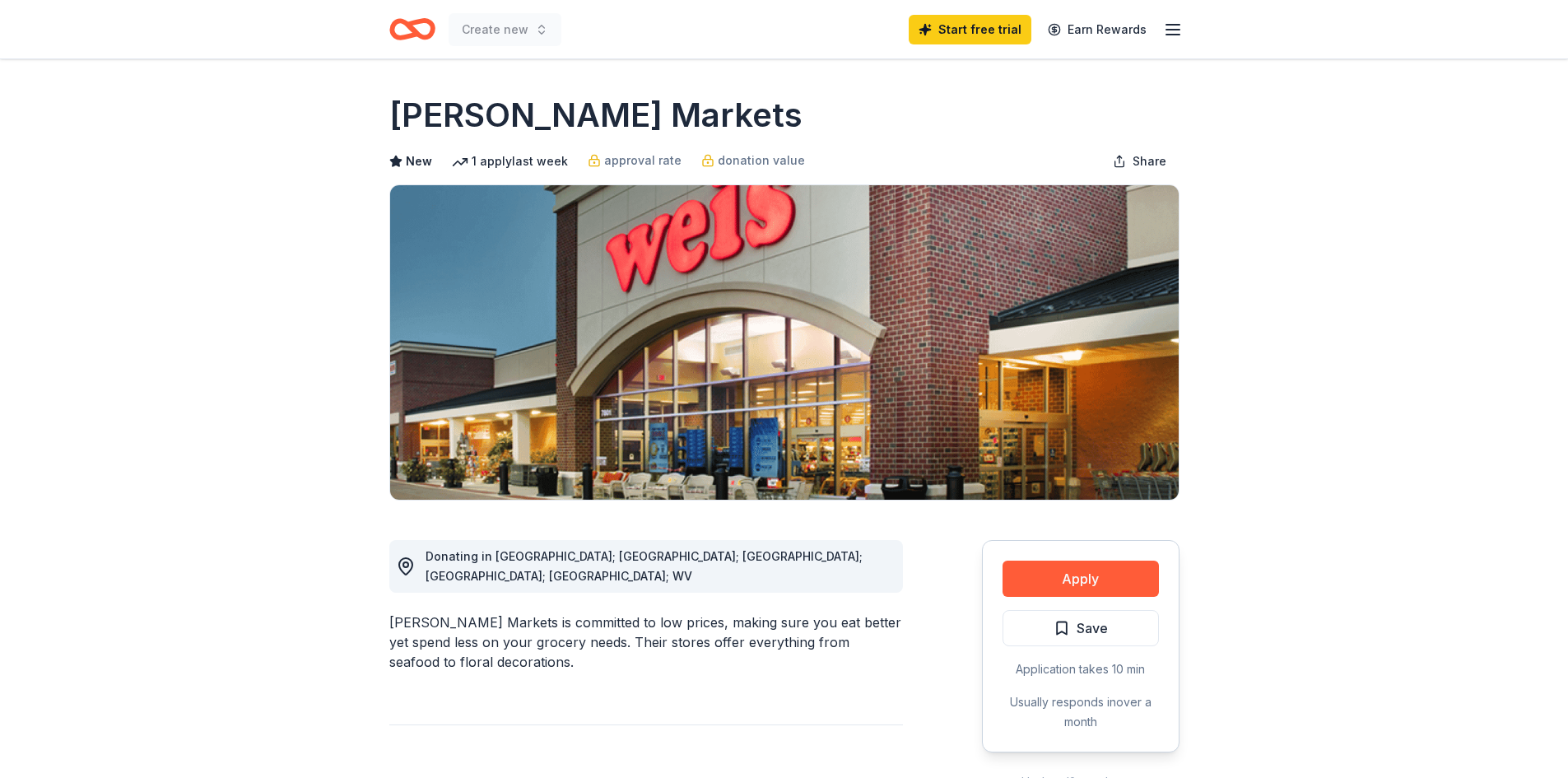
click at [532, 157] on div "1 apply last week" at bounding box center [510, 161] width 116 height 19
click at [419, 156] on span "New" at bounding box center [418, 161] width 26 height 19
click at [529, 158] on div "1 apply last week" at bounding box center [510, 161] width 116 height 19
click at [1083, 570] on button "Apply" at bounding box center [1080, 578] width 156 height 36
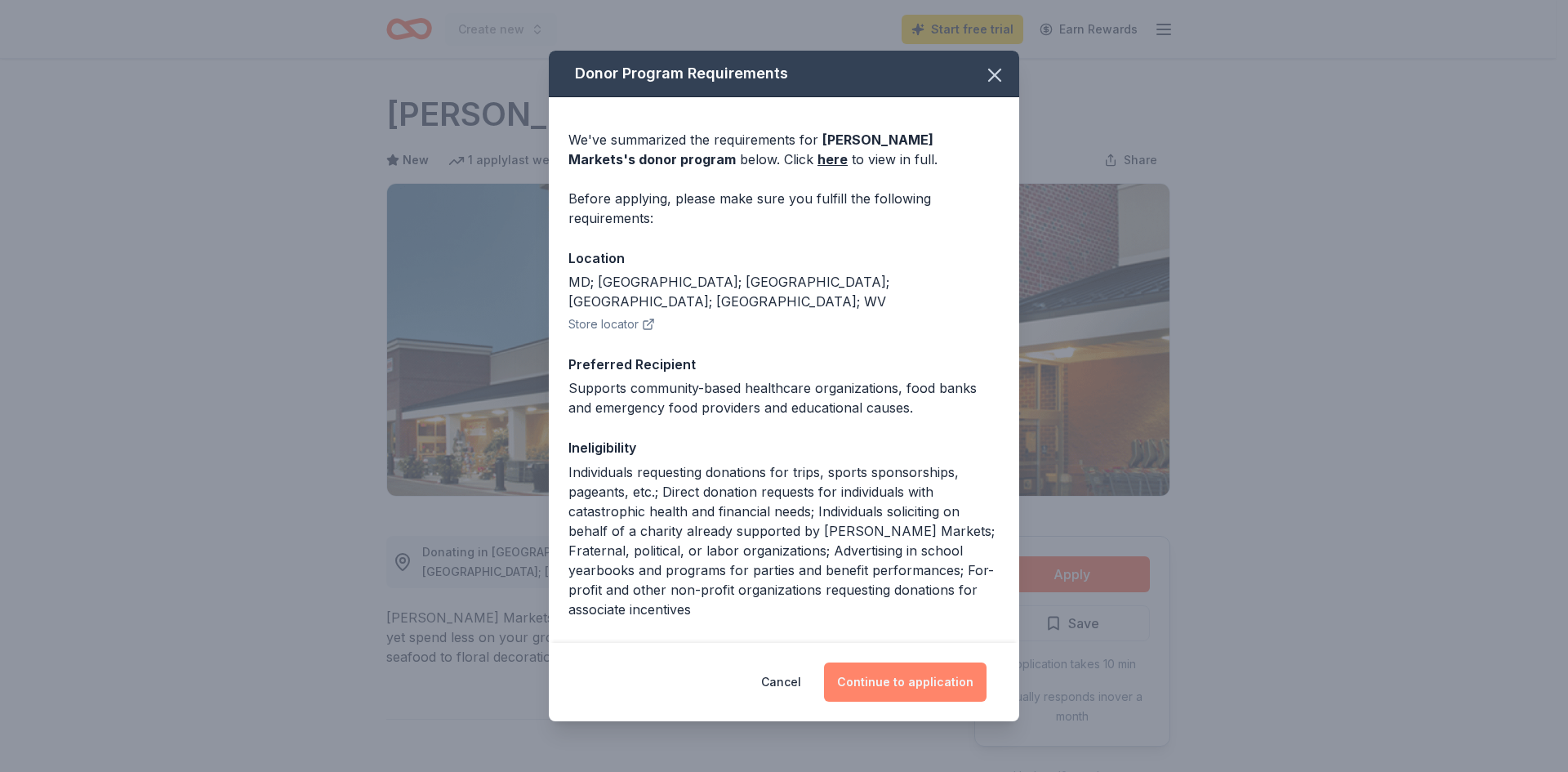
click at [899, 681] on button "Continue to application" at bounding box center [905, 682] width 162 height 39
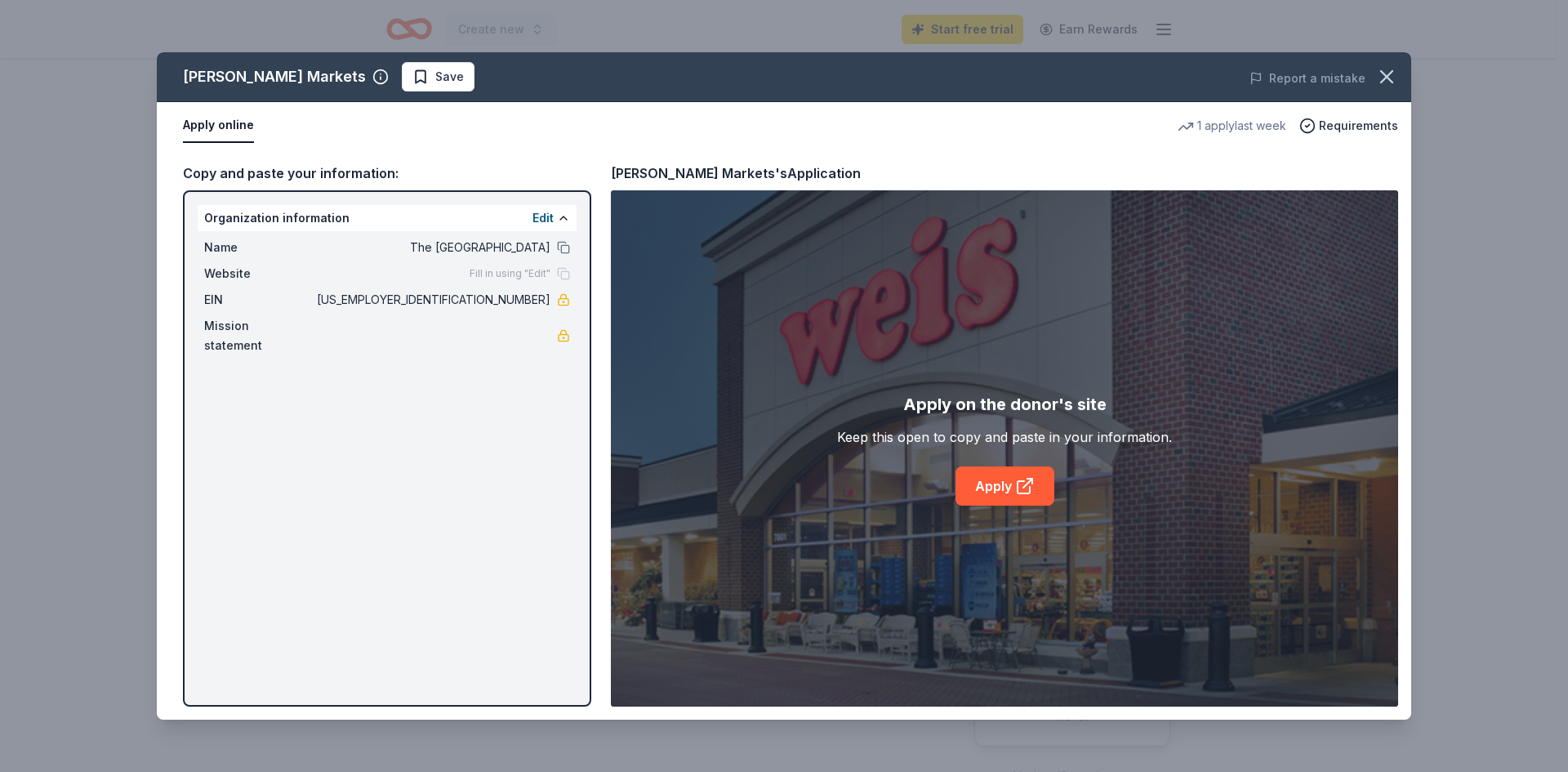
click at [539, 215] on div "[PERSON_NAME] Markets Save Report a mistake Apply online 1 apply last week Requ…" at bounding box center [783, 386] width 1254 height 667
click at [226, 275] on div "[PERSON_NAME] Markets Save Report a mistake Apply online 1 apply last week Requ…" at bounding box center [783, 386] width 1254 height 667
click at [535, 214] on div "[PERSON_NAME] Markets Save Report a mistake Apply online 1 apply last week Requ…" at bounding box center [783, 386] width 1254 height 667
click at [992, 486] on div "[PERSON_NAME] Markets Save Report a mistake Apply online 1 apply last week Requ…" at bounding box center [783, 386] width 1254 height 667
click at [1015, 483] on div "[PERSON_NAME] Markets Save Report a mistake Apply online 1 apply last week Requ…" at bounding box center [783, 386] width 1254 height 667
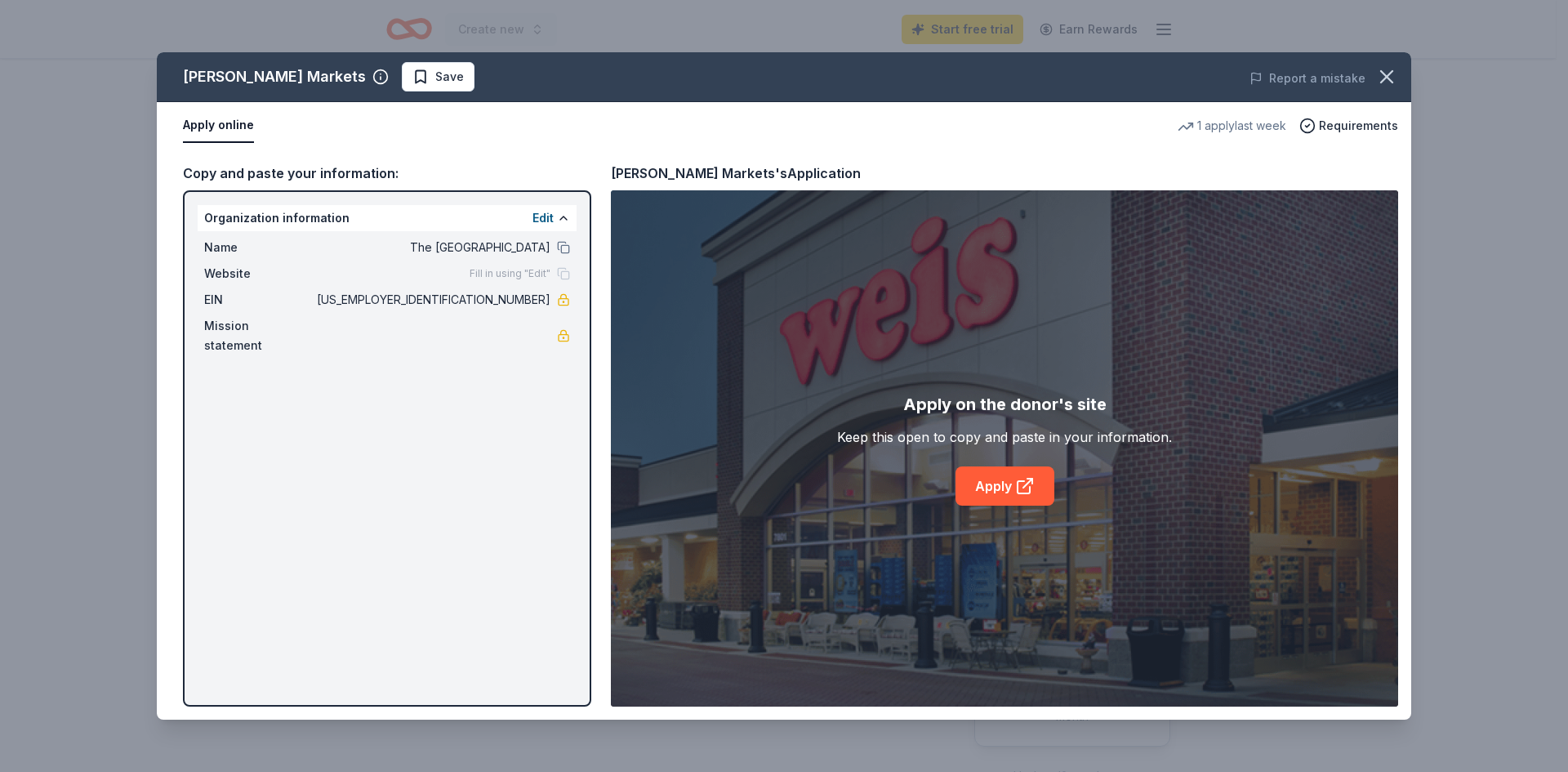
click at [989, 485] on div "[PERSON_NAME] Markets Save Report a mistake Apply online 1 apply last week Requ…" at bounding box center [783, 386] width 1254 height 667
click at [988, 486] on div "[PERSON_NAME] Markets Save Report a mistake Apply online 1 apply last week Requ…" at bounding box center [783, 386] width 1254 height 667
click at [988, 486] on div "[PERSON_NAME] Markets Save Report a mistake Apply online 1 apply last week Requ…" at bounding box center [783, 386] width 1254 height 667
click at [988, 487] on div "[PERSON_NAME] Markets Save Report a mistake Apply online 1 apply last week Requ…" at bounding box center [783, 386] width 1254 height 667
